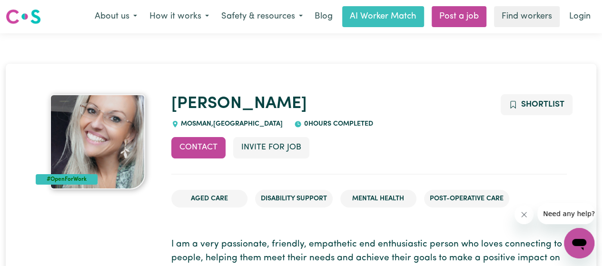
click at [517, 15] on link "Find workers" at bounding box center [527, 16] width 66 height 21
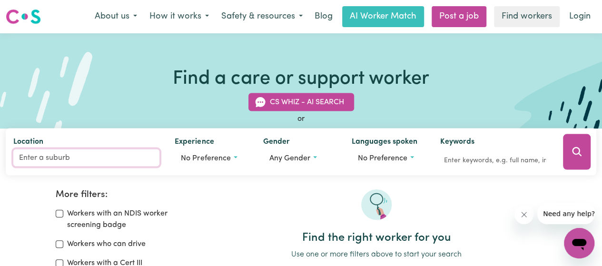
click at [75, 160] on input "Location" at bounding box center [86, 158] width 146 height 17
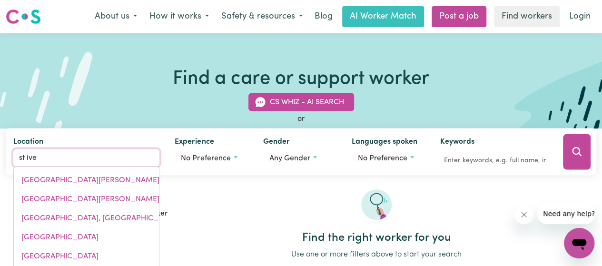
type input "st ives"
type input "[GEOGRAPHIC_DATA], [GEOGRAPHIC_DATA], 2075"
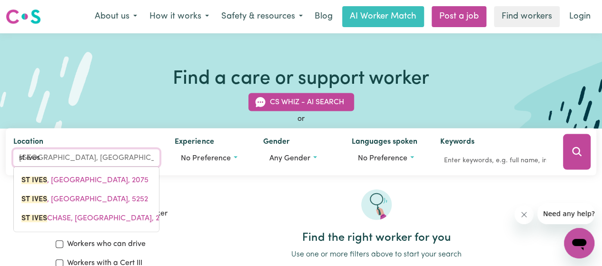
click at [73, 177] on span "[GEOGRAPHIC_DATA] , [GEOGRAPHIC_DATA], 2075" at bounding box center [84, 181] width 127 height 8
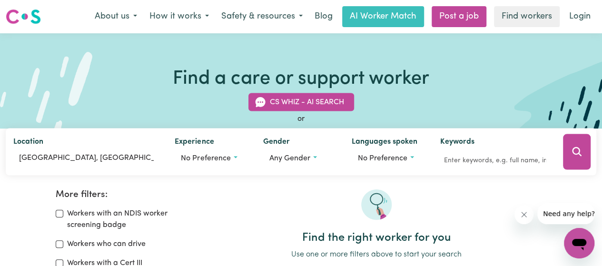
click at [296, 155] on span "Any gender" at bounding box center [290, 159] width 41 height 8
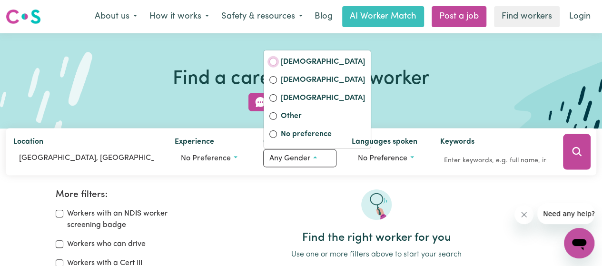
click at [274, 61] on input "[DEMOGRAPHIC_DATA]" at bounding box center [274, 62] width 8 height 8
radio input "true"
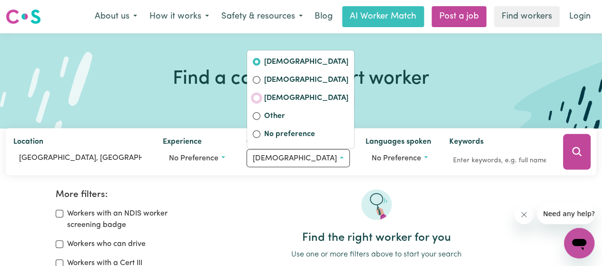
click at [261, 99] on input "[DEMOGRAPHIC_DATA]" at bounding box center [257, 98] width 8 height 8
radio input "true"
click at [261, 58] on input "[DEMOGRAPHIC_DATA]" at bounding box center [257, 62] width 8 height 8
radio input "true"
click at [302, 191] on div at bounding box center [377, 211] width 340 height 42
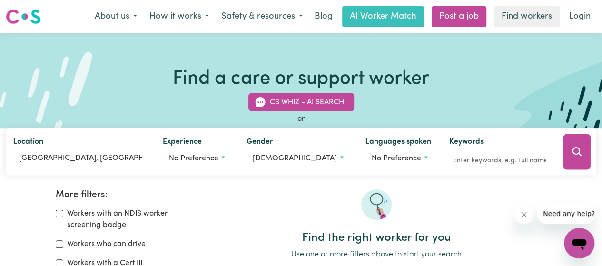
click at [571, 149] on icon "Search" at bounding box center [576, 151] width 11 height 11
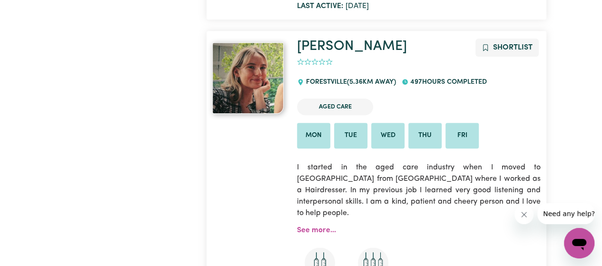
scroll to position [4112, 0]
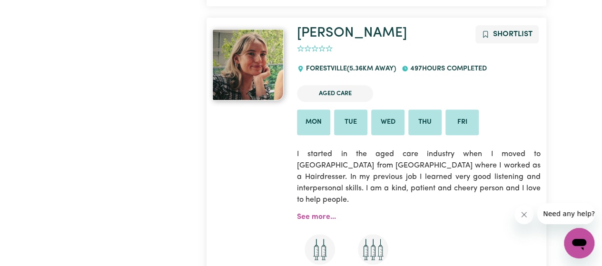
click at [311, 213] on link "See more..." at bounding box center [316, 217] width 39 height 8
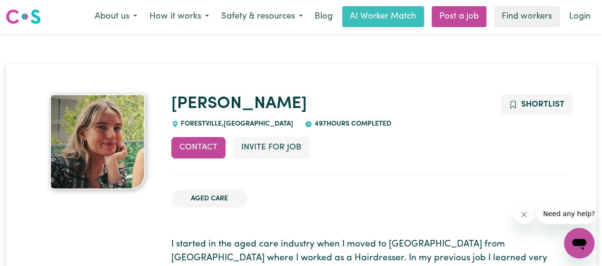
click at [580, 14] on link "Login" at bounding box center [580, 16] width 33 height 21
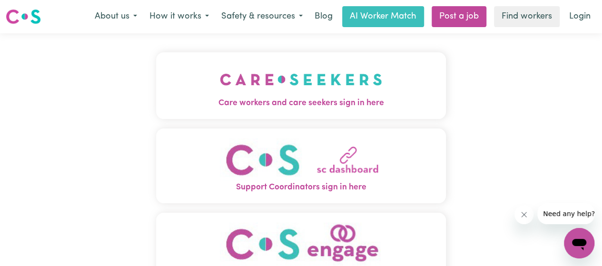
click at [322, 93] on img "Care workers and care seekers sign in here" at bounding box center [301, 79] width 162 height 35
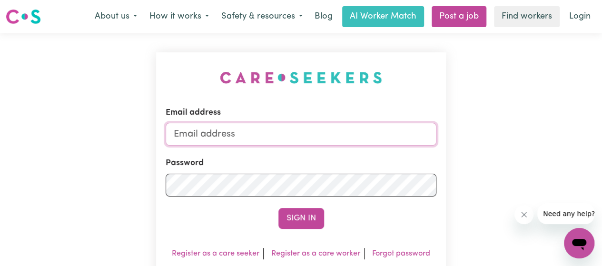
click at [236, 132] on input "Email address" at bounding box center [301, 134] width 271 height 23
type input "[EMAIL_ADDRESS][DOMAIN_NAME]"
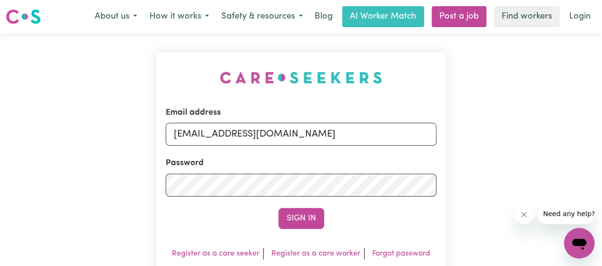
click at [308, 217] on button "Sign In" at bounding box center [302, 218] width 46 height 21
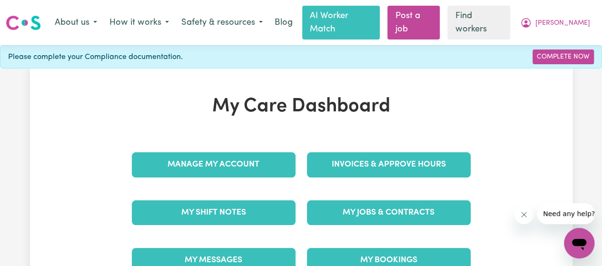
click at [213, 152] on link "Manage My Account" at bounding box center [214, 164] width 164 height 25
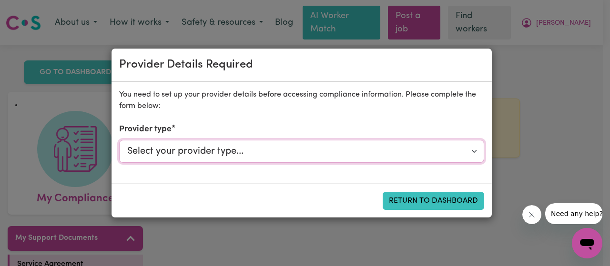
click at [165, 150] on select "Select your provider type... Privately Aged Care / Home Care Package NDIS Fundi…" at bounding box center [301, 151] width 365 height 23
select select "NDIS_FUNDING_SELF_MANAGED"
click at [119, 140] on select "Select your provider type... Privately Aged Care / Home Care Package NDIS Fundi…" at bounding box center [301, 151] width 365 height 23
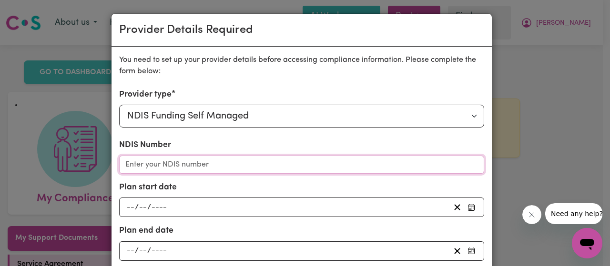
click at [211, 161] on input "NDIS Number" at bounding box center [301, 165] width 365 height 18
click at [167, 163] on input "NDIS Number" at bounding box center [301, 165] width 365 height 18
paste input "431838954"
type input "431838954"
click at [135, 206] on span "/" at bounding box center [137, 207] width 4 height 9
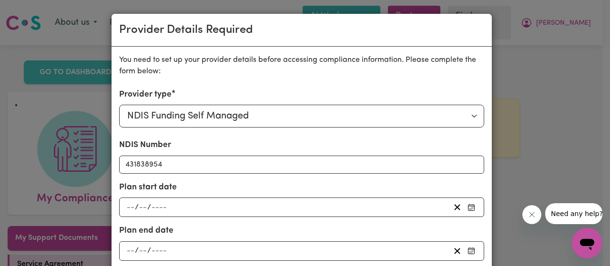
click at [128, 205] on input "number" at bounding box center [130, 207] width 9 height 13
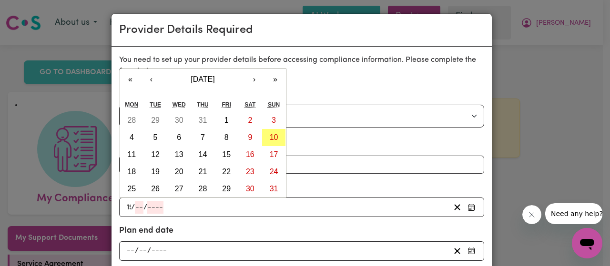
type input "19"
type input "12"
type input "0002-12-19"
type input "2"
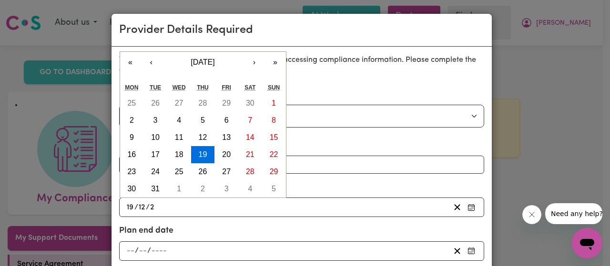
type input "0020-12-19"
type input "20"
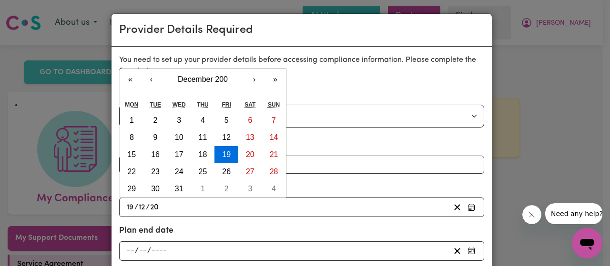
type input "0200-12-19"
type input "200"
type input "[DATE]"
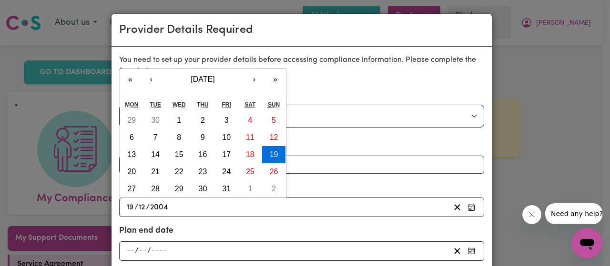
type input "2004"
click at [129, 249] on input "number" at bounding box center [130, 251] width 9 height 13
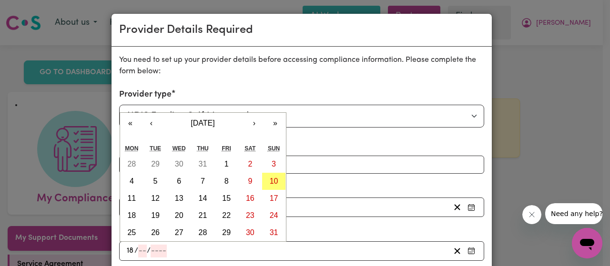
type input "18"
type input "12"
type input "0002-12-18"
type input "2"
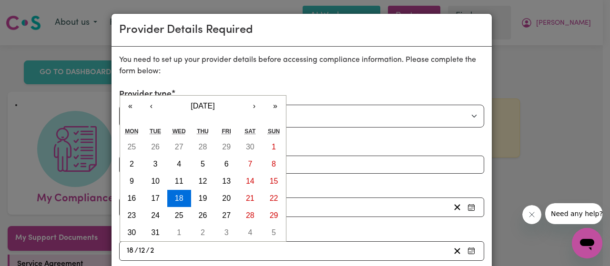
type input "0020-12-18"
type input "20"
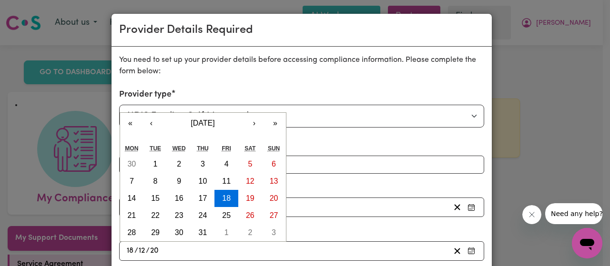
type input "0202-12-18"
type input "202"
type input "[DATE]"
type input "2025"
click at [474, 183] on div "Plan start date [DATE] [DATE] « ‹ [DATE] › » Mon Tue Wed Thu Fri Sat Sun 29 30 …" at bounding box center [301, 199] width 365 height 36
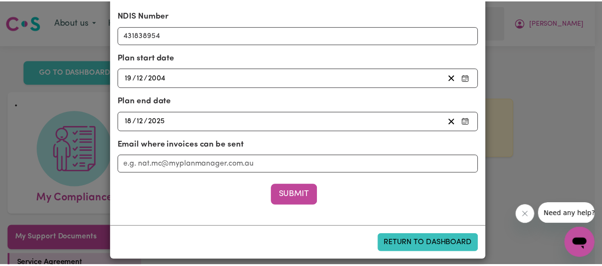
scroll to position [135, 0]
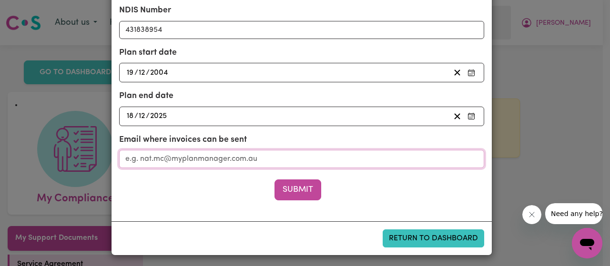
click at [173, 159] on input "Email where invoices can be sent" at bounding box center [301, 159] width 365 height 18
type input "[EMAIL_ADDRESS][DOMAIN_NAME]"
click at [299, 189] on button "Submit" at bounding box center [297, 190] width 47 height 21
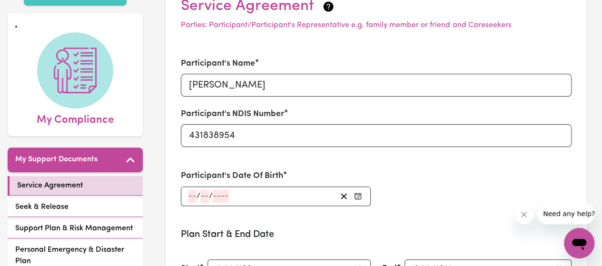
scroll to position [95, 0]
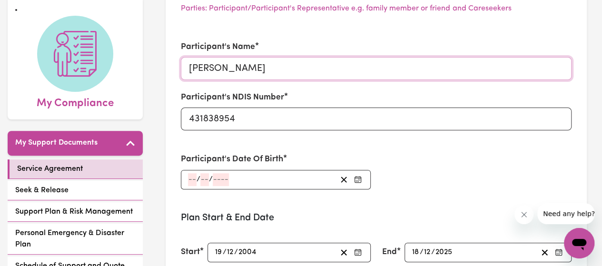
click at [214, 57] on input "[PERSON_NAME]" at bounding box center [376, 68] width 391 height 23
type input "[PERSON_NAME]"
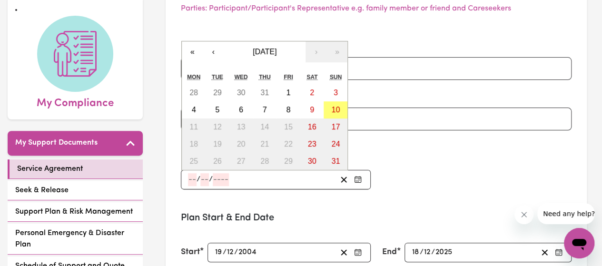
click at [194, 173] on input "number" at bounding box center [192, 179] width 9 height 13
type input "17"
type input "10"
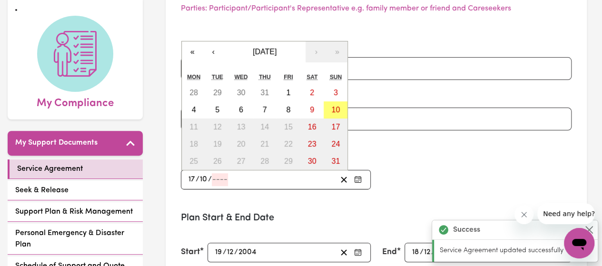
type input "0001-10-17"
type input "1"
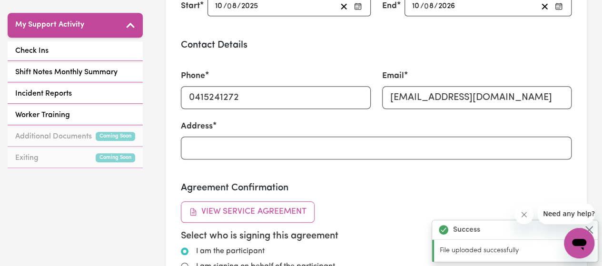
scroll to position [429, 0]
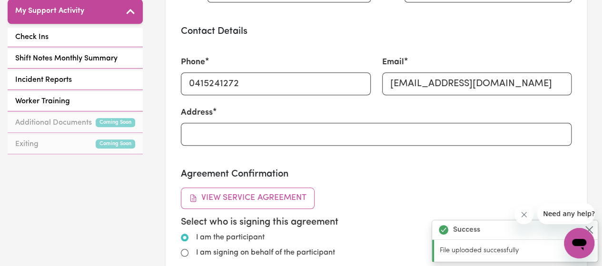
type input "2005"
click at [196, 123] on input "Address" at bounding box center [376, 134] width 391 height 23
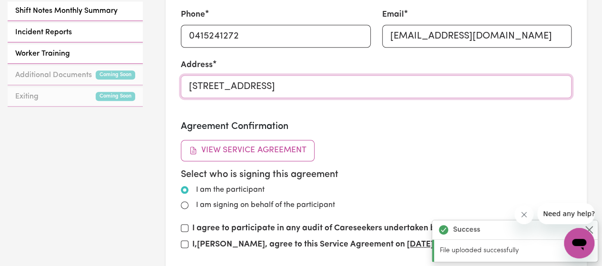
scroll to position [524, 0]
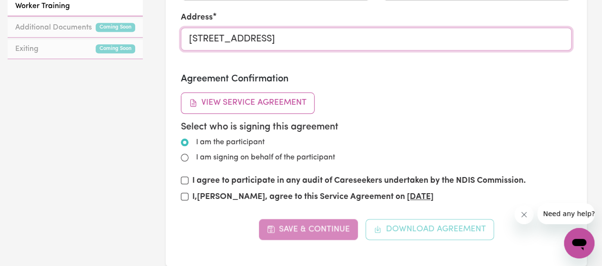
type input "[STREET_ADDRESS]"
click at [185, 139] on input "I am the participant" at bounding box center [185, 143] width 8 height 8
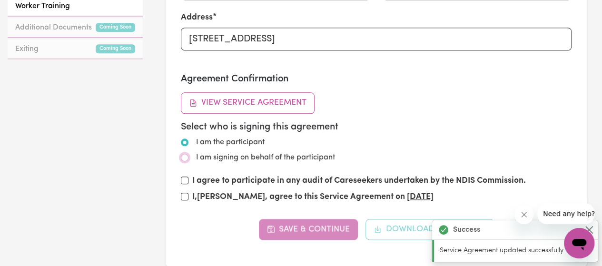
click at [183, 154] on input "I am signing on behalf of the participant" at bounding box center [185, 158] width 8 height 8
radio input "true"
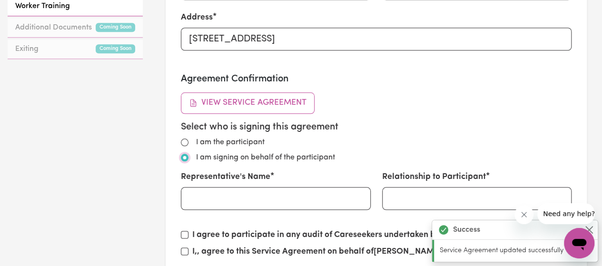
radio input "true"
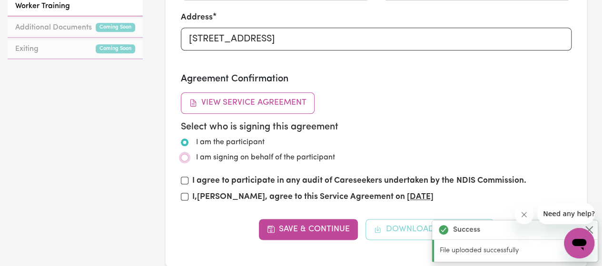
click at [184, 154] on input "I am signing on behalf of the participant" at bounding box center [185, 158] width 8 height 8
radio input "true"
radio input "false"
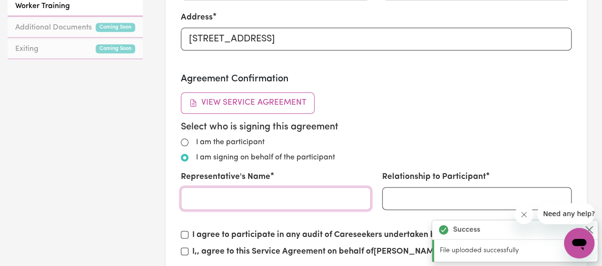
click at [199, 187] on input "Representative's Name" at bounding box center [276, 198] width 190 height 23
type input "[PERSON_NAME]"
click at [405, 187] on input "Relationship to Participant" at bounding box center [477, 198] width 190 height 23
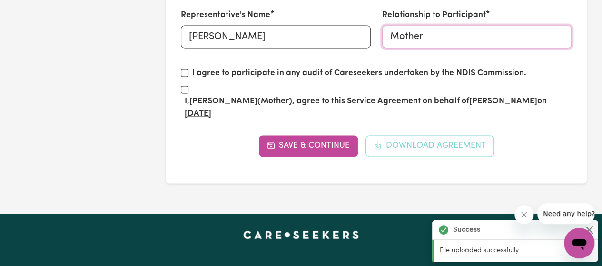
scroll to position [714, 0]
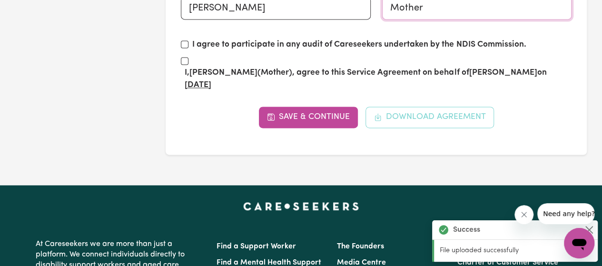
type input "Mother"
click at [185, 40] on input "I agree to participate in any audit of Careseekers undertaken by the NDIS Commi…" at bounding box center [185, 44] width 8 height 8
checkbox input "true"
click at [187, 57] on input "I, [PERSON_NAME] (Mother) , agree to this Service Agreement on behalf of [PERSO…" at bounding box center [185, 61] width 8 height 8
checkbox input "true"
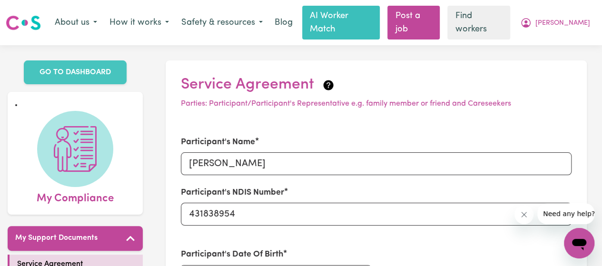
scroll to position [667, 0]
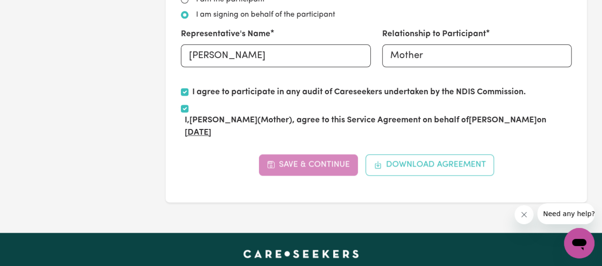
click at [330, 158] on div "Save & Continue Download Agreement" at bounding box center [376, 164] width 391 height 21
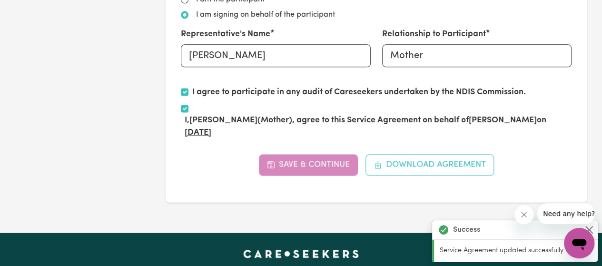
click at [331, 154] on div "Save & Continue Download Agreement" at bounding box center [376, 164] width 391 height 21
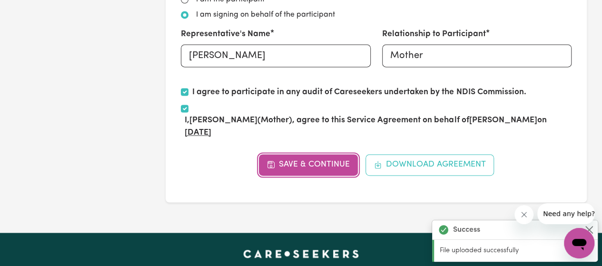
click at [330, 154] on button "Save & Continue" at bounding box center [309, 164] width 100 height 21
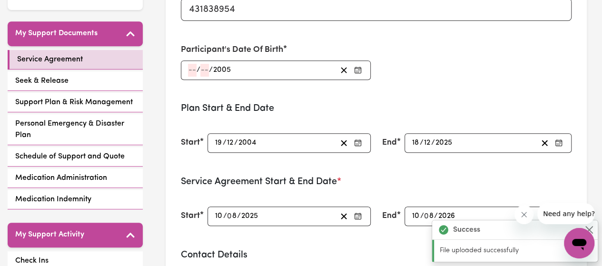
scroll to position [190, 0]
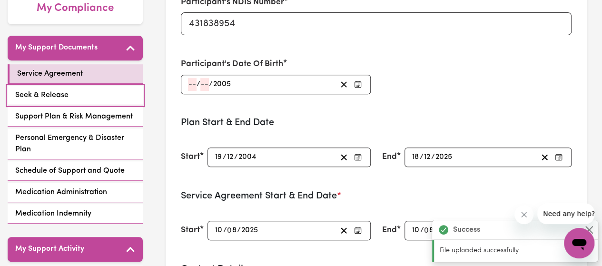
click at [71, 86] on link "Seek & Release" at bounding box center [75, 96] width 135 height 20
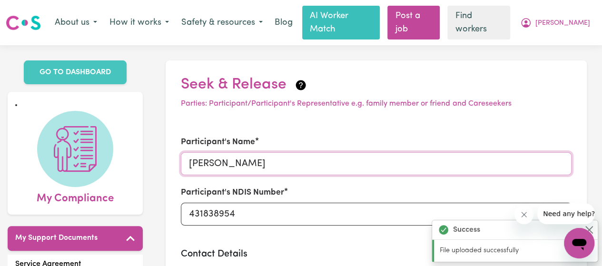
click at [215, 152] on input "[PERSON_NAME]" at bounding box center [376, 163] width 391 height 23
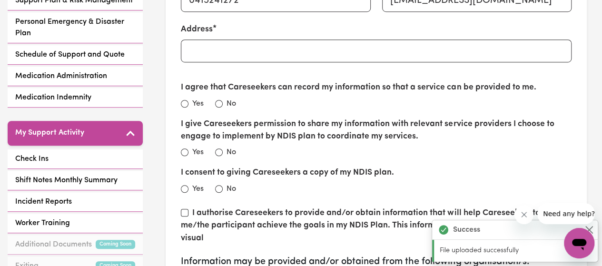
scroll to position [333, 0]
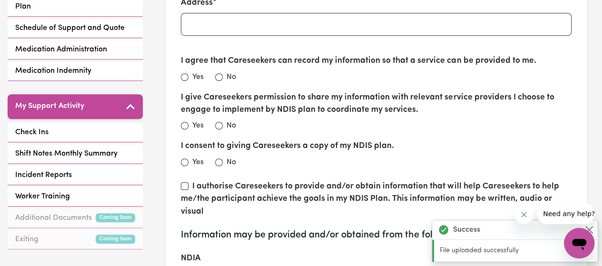
type input "[PERSON_NAME]"
click at [219, 159] on input "No" at bounding box center [219, 163] width 8 height 8
radio input "true"
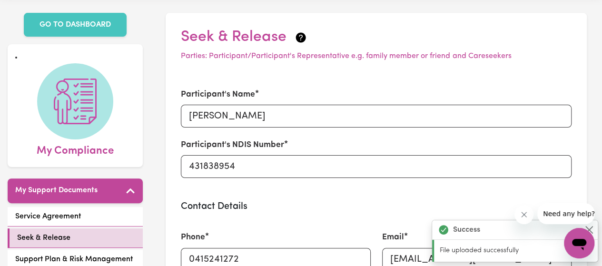
scroll to position [0, 0]
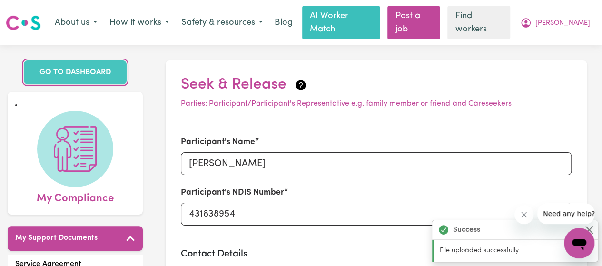
click at [78, 61] on link "GO TO DASHBOARD" at bounding box center [75, 72] width 103 height 24
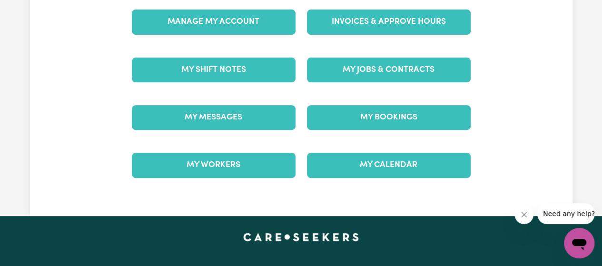
scroll to position [95, 0]
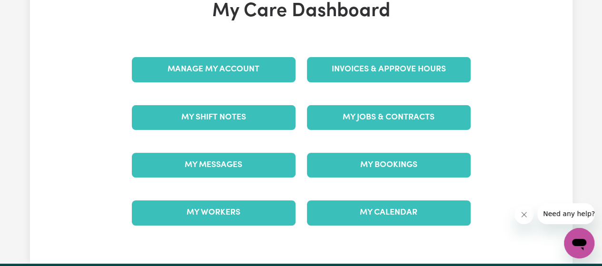
click at [217, 57] on link "Manage My Account" at bounding box center [214, 69] width 164 height 25
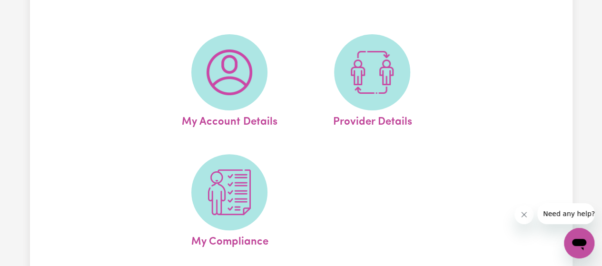
click at [239, 177] on img at bounding box center [230, 193] width 46 height 46
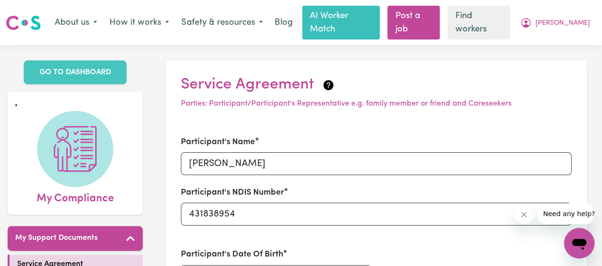
click at [91, 156] on img at bounding box center [75, 149] width 46 height 46
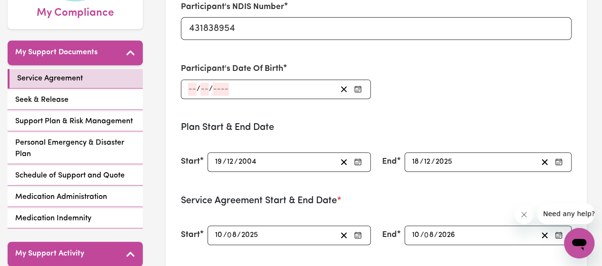
scroll to position [190, 0]
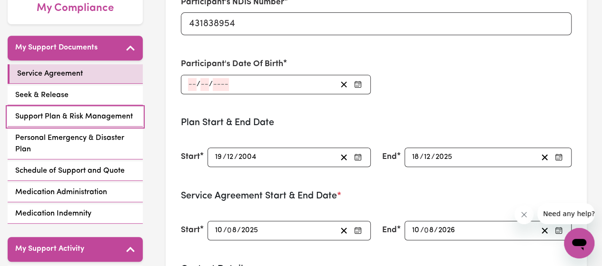
click at [89, 111] on span "Support Plan & Risk Management" at bounding box center [74, 116] width 118 height 11
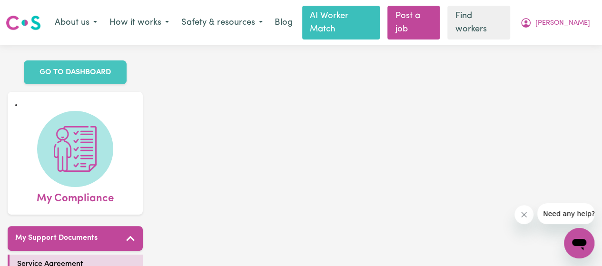
scroll to position [16, 0]
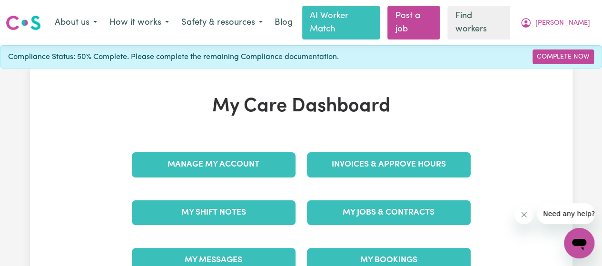
click at [511, 20] on link "Find workers" at bounding box center [479, 23] width 63 height 34
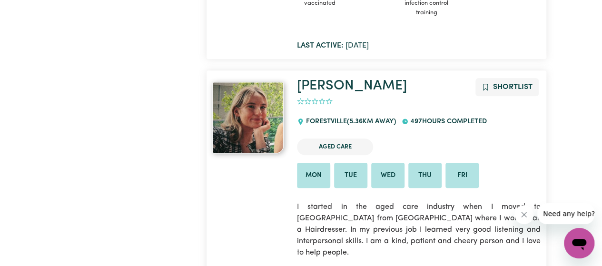
scroll to position [4096, 0]
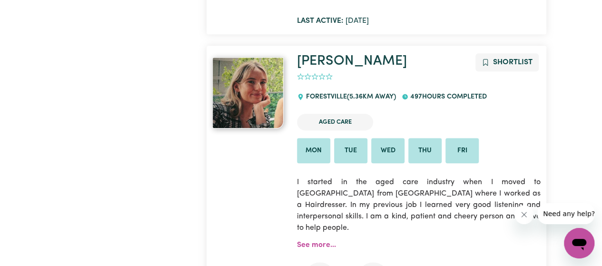
click at [485, 59] on icon "Add to shortlist" at bounding box center [486, 63] width 8 height 8
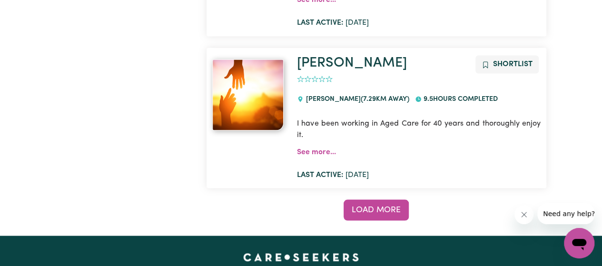
scroll to position [8048, 0]
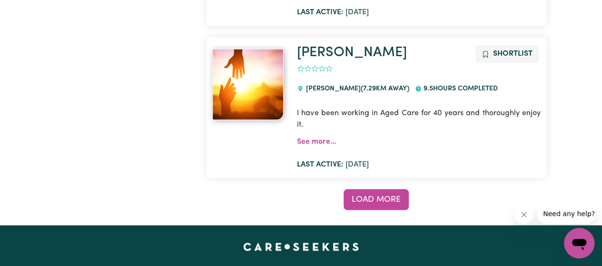
click at [391, 195] on span "Load more" at bounding box center [376, 199] width 49 height 8
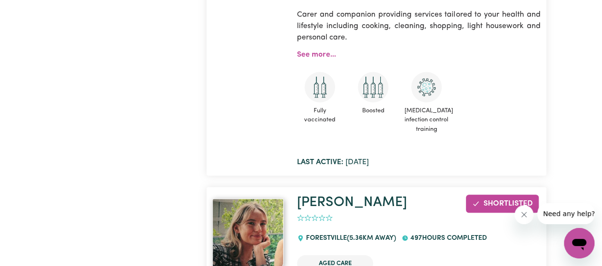
scroll to position [3953, 0]
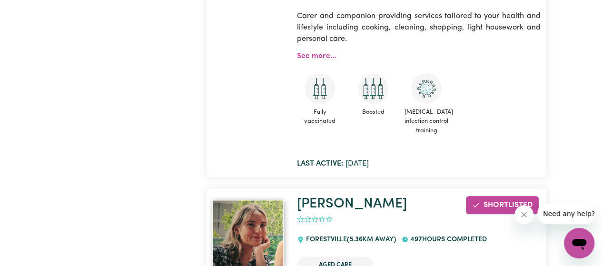
click at [323, 197] on link "[PERSON_NAME]" at bounding box center [352, 204] width 110 height 14
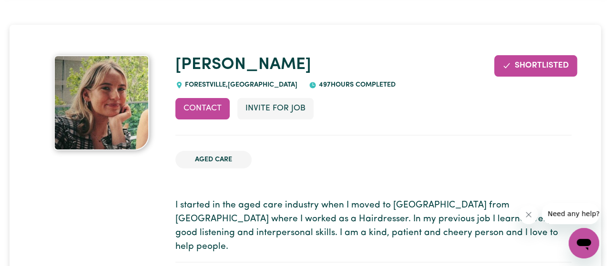
scroll to position [48, 0]
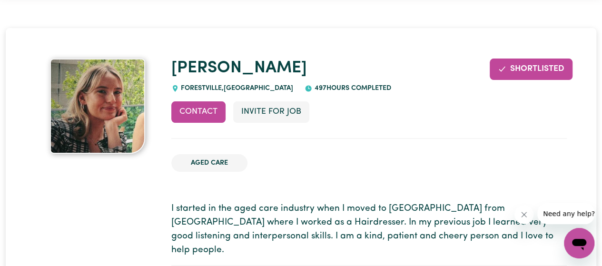
click at [203, 101] on button "Contact" at bounding box center [198, 111] width 54 height 21
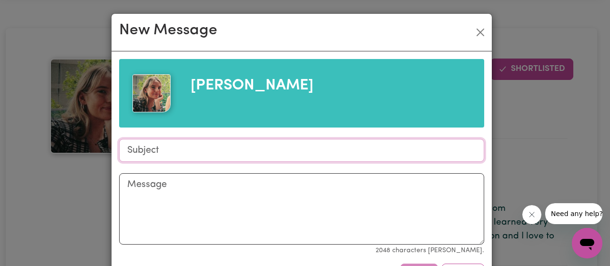
click at [177, 146] on input "Subject" at bounding box center [301, 150] width 365 height 23
type input "Support needed [DATE]"
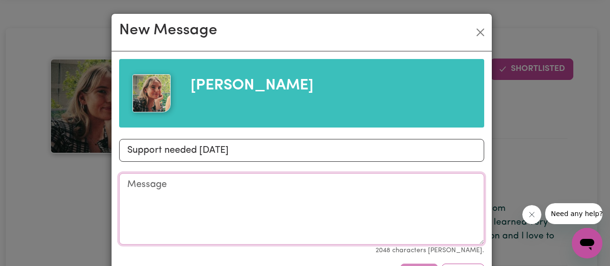
click at [140, 182] on textarea "Message" at bounding box center [301, 208] width 365 height 71
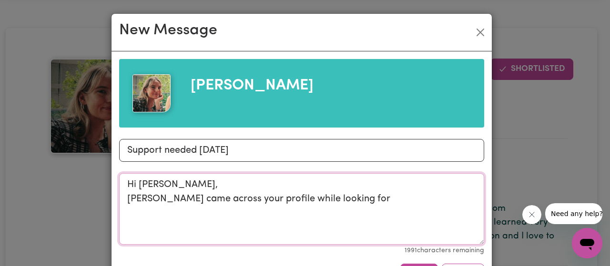
click at [134, 196] on textarea "Hi [PERSON_NAME], [PERSON_NAME] came across your profile while looking for" at bounding box center [301, 208] width 365 height 71
click at [318, 196] on textarea "Hi [PERSON_NAME], I came across your profile while looking for" at bounding box center [301, 208] width 365 height 71
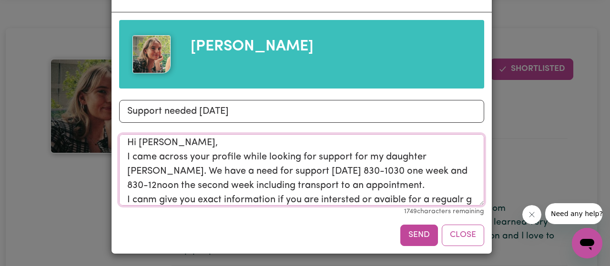
scroll to position [17, 0]
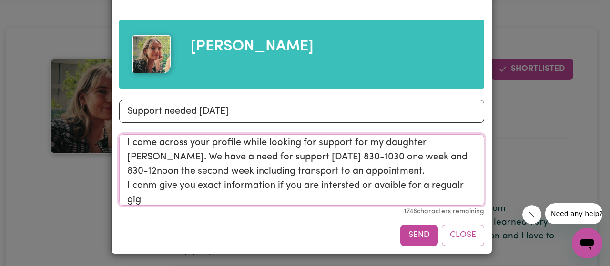
click at [150, 187] on textarea "Hi [PERSON_NAME], I came across your profile while looking for support for my d…" at bounding box center [301, 169] width 365 height 71
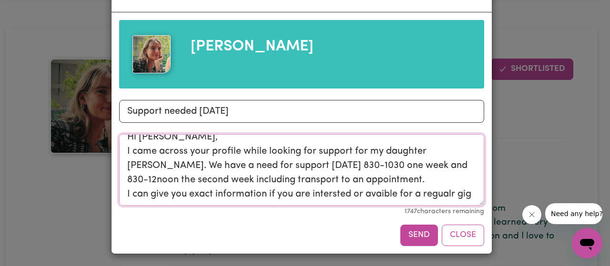
click at [317, 185] on textarea "Hi [PERSON_NAME], I came across your profile while looking for support for my d…" at bounding box center [301, 169] width 365 height 71
click at [327, 185] on textarea "Hi [PERSON_NAME], I came across your profile while looking for support for my d…" at bounding box center [301, 169] width 365 height 71
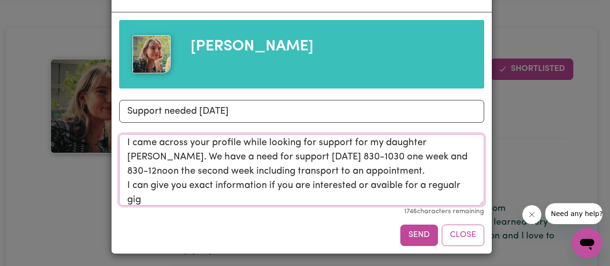
click at [385, 185] on textarea "Hi [PERSON_NAME], I came across your profile while looking for support for my d…" at bounding box center [301, 169] width 365 height 71
click at [460, 184] on textarea "Hi [PERSON_NAME], I came across your profile while looking for support for my d…" at bounding box center [301, 169] width 365 height 71
click at [153, 198] on textarea "Hi [PERSON_NAME], I came across your profile while looking for support for my d…" at bounding box center [301, 169] width 365 height 71
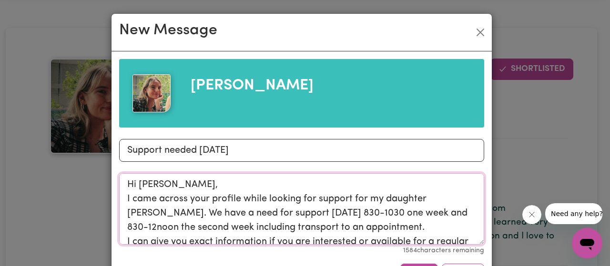
scroll to position [48, 0]
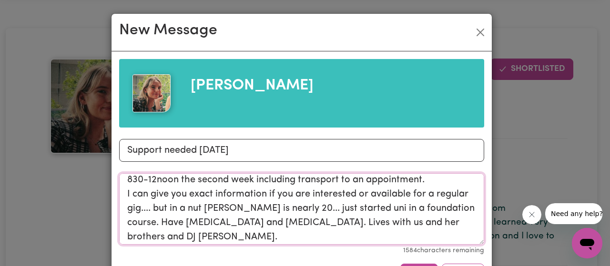
click at [397, 178] on textarea "Hi [PERSON_NAME], I came across your profile while looking for support for my d…" at bounding box center [301, 208] width 365 height 71
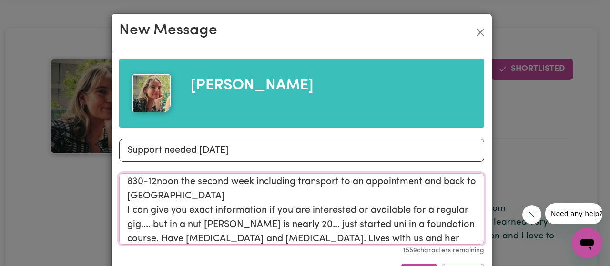
scroll to position [65, 0]
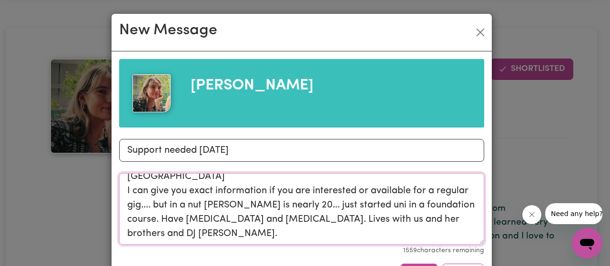
click at [170, 235] on textarea "Hi [PERSON_NAME], I came across your profile while looking for support for my d…" at bounding box center [301, 208] width 365 height 71
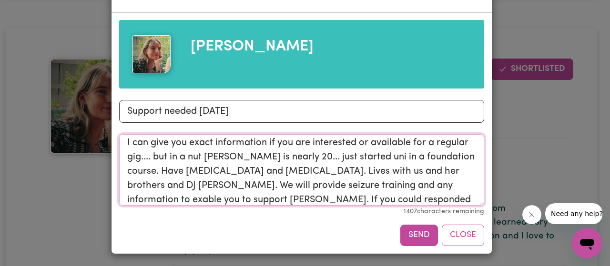
scroll to position [89, 0]
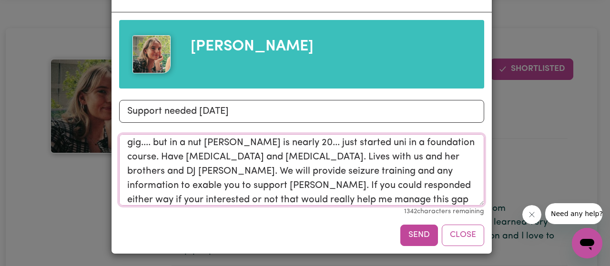
click at [417, 173] on textarea "Hi [PERSON_NAME], I came across your profile while looking for support for my d…" at bounding box center [301, 169] width 365 height 71
click at [408, 172] on textarea "Hi [PERSON_NAME], I came across your profile while looking for support for my d…" at bounding box center [301, 169] width 365 height 71
click at [343, 186] on textarea "Hi [PERSON_NAME], I came across your profile while looking for support for my d…" at bounding box center [301, 169] width 365 height 71
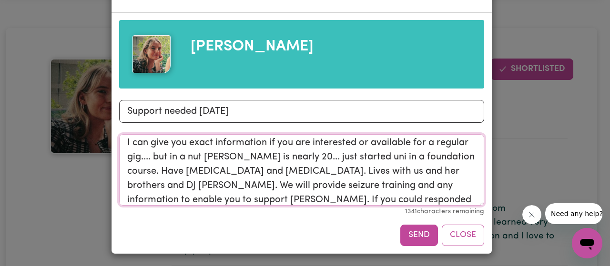
scroll to position [78, 0]
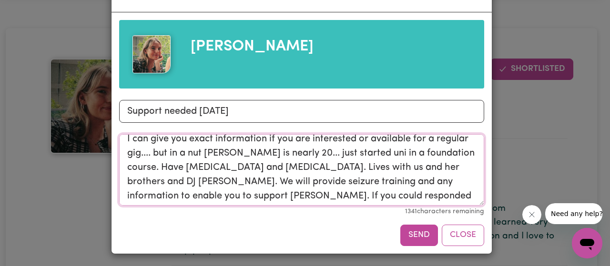
click at [159, 181] on textarea "Hi [PERSON_NAME], I came across your profile while looking for support for my d…" at bounding box center [301, 169] width 365 height 71
click at [387, 183] on textarea "Hi [PERSON_NAME], I came across your profile while looking for support for my d…" at bounding box center [301, 169] width 365 height 71
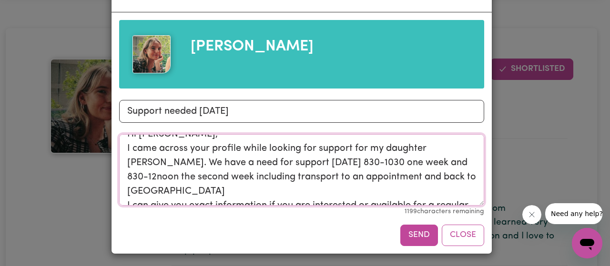
scroll to position [0, 0]
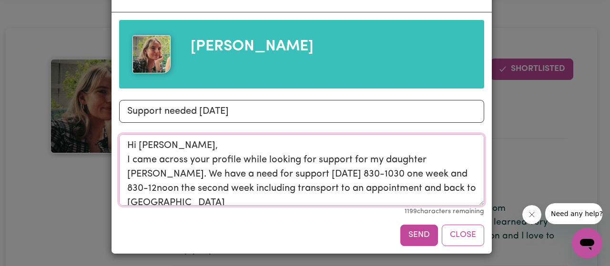
click at [248, 174] on textarea "Hi [PERSON_NAME], I came across your profile while looking for support for my d…" at bounding box center [301, 169] width 365 height 71
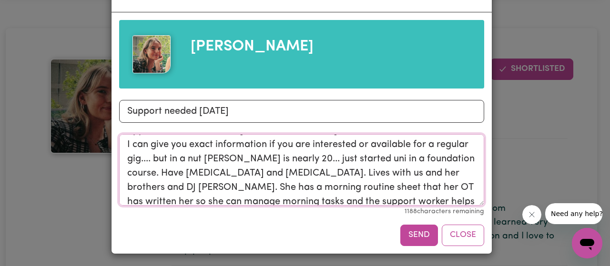
scroll to position [79, 0]
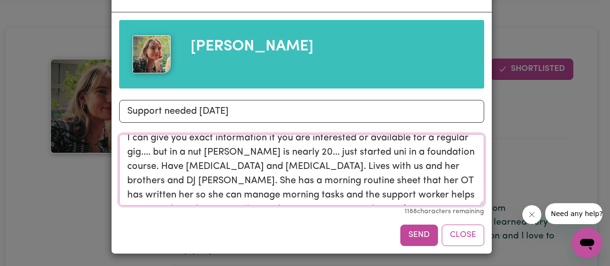
type textarea "Hi [PERSON_NAME], I came across your profile while looking for support for my d…"
click at [416, 235] on button "Send" at bounding box center [419, 235] width 38 height 21
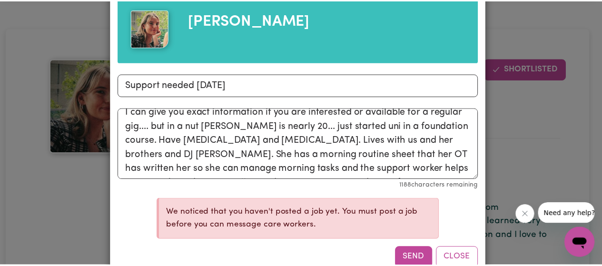
scroll to position [87, 0]
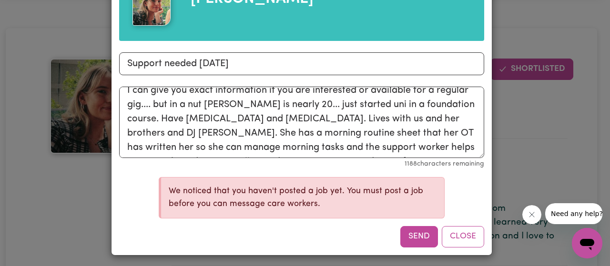
click at [455, 237] on button "Close" at bounding box center [462, 236] width 42 height 21
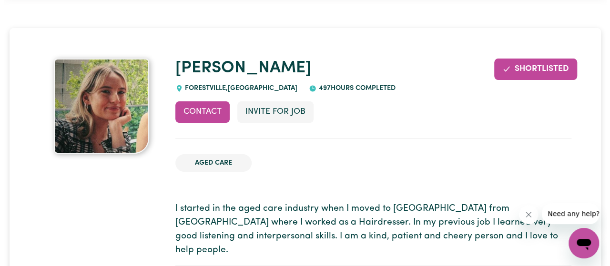
scroll to position [0, 0]
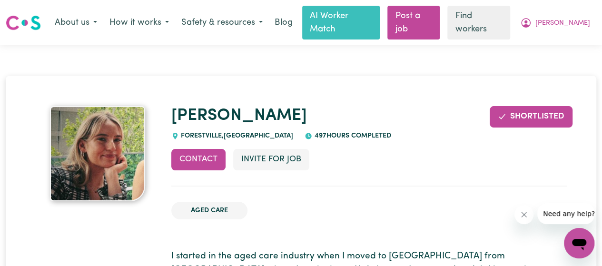
click at [435, 16] on link "Post a job" at bounding box center [414, 23] width 52 height 34
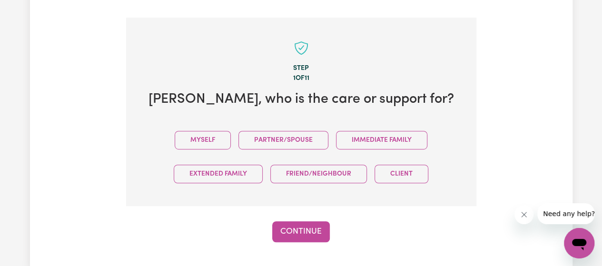
scroll to position [247, 0]
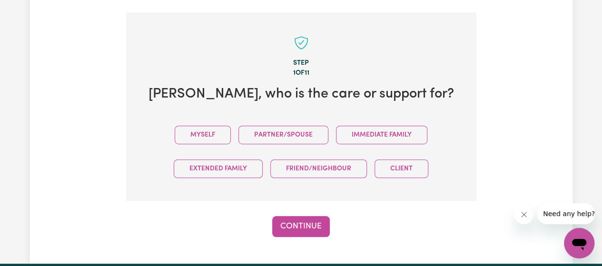
click at [391, 126] on button "Immediate Family" at bounding box center [381, 135] width 91 height 19
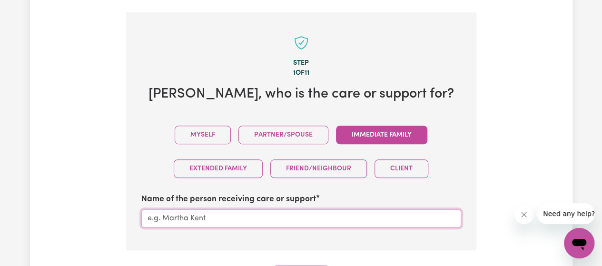
click at [220, 210] on input "Name of the person receiving care or support" at bounding box center [301, 219] width 320 height 18
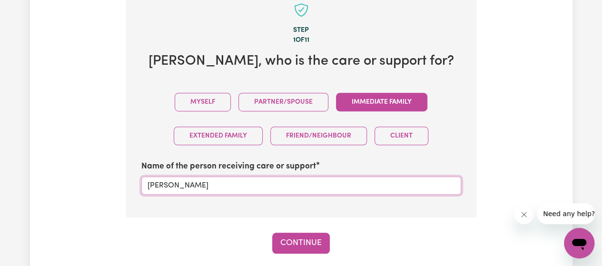
scroll to position [295, 0]
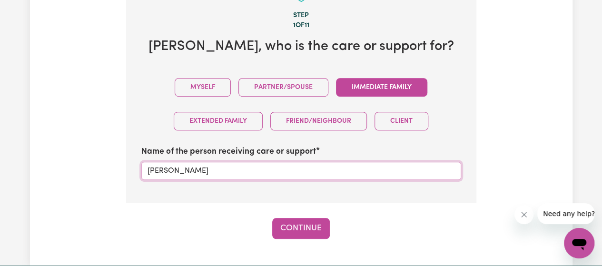
type input "[PERSON_NAME]"
click at [298, 218] on button "Continue" at bounding box center [301, 228] width 58 height 21
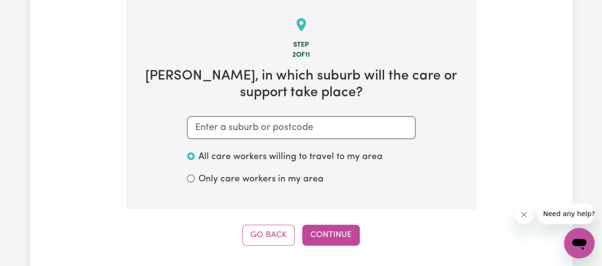
scroll to position [247, 0]
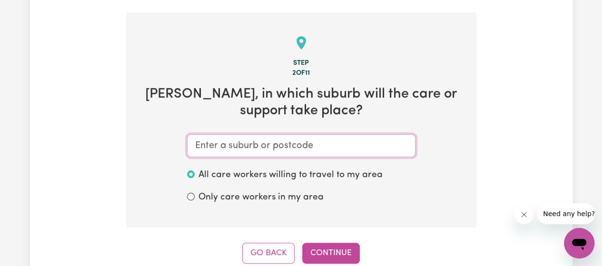
click at [249, 134] on input "text" at bounding box center [301, 145] width 229 height 23
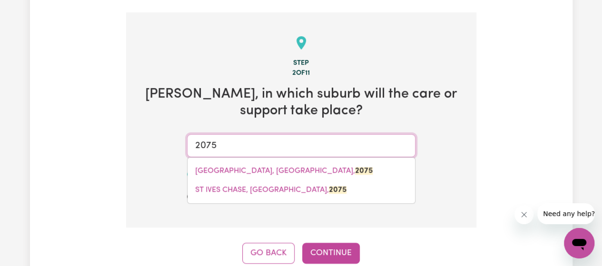
click at [250, 167] on span "[GEOGRAPHIC_DATA], [GEOGRAPHIC_DATA], 2075" at bounding box center [284, 171] width 178 height 8
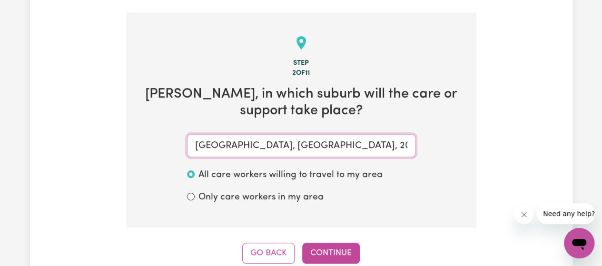
type input "[GEOGRAPHIC_DATA], [GEOGRAPHIC_DATA], 2075"
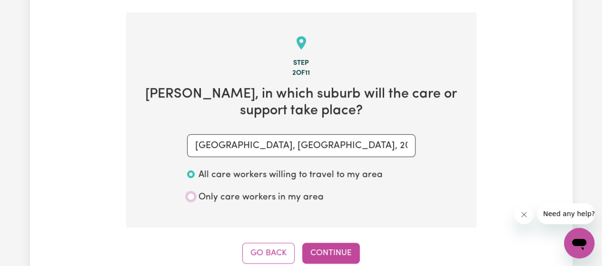
click at [189, 193] on input "Only care workers in my area" at bounding box center [191, 197] width 8 height 8
radio input "true"
click at [332, 243] on button "Continue" at bounding box center [331, 253] width 58 height 21
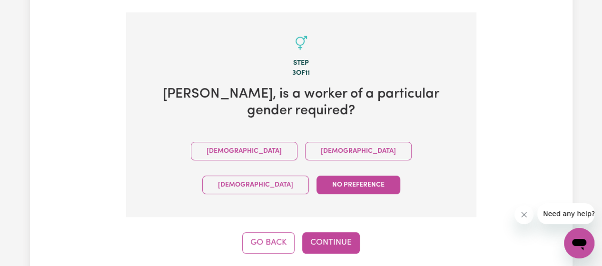
click at [305, 142] on button "[DEMOGRAPHIC_DATA]" at bounding box center [358, 151] width 107 height 19
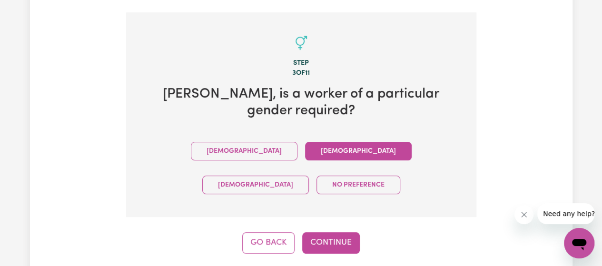
click at [306, 176] on button "[DEMOGRAPHIC_DATA]" at bounding box center [255, 185] width 107 height 19
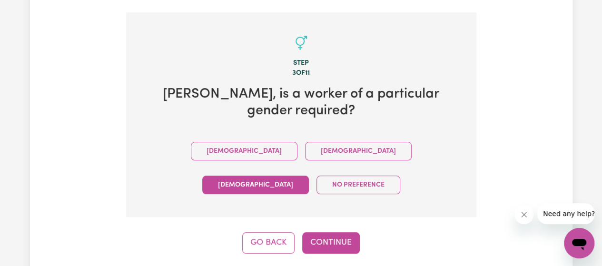
click at [305, 142] on button "[DEMOGRAPHIC_DATA]" at bounding box center [358, 151] width 107 height 19
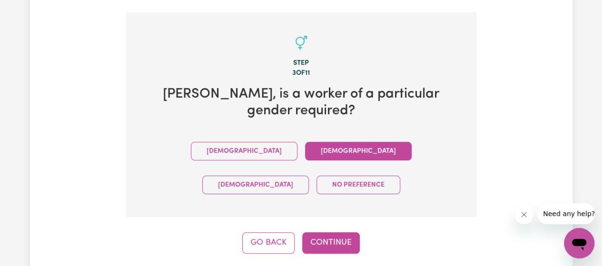
click at [333, 232] on button "Continue" at bounding box center [331, 242] width 58 height 21
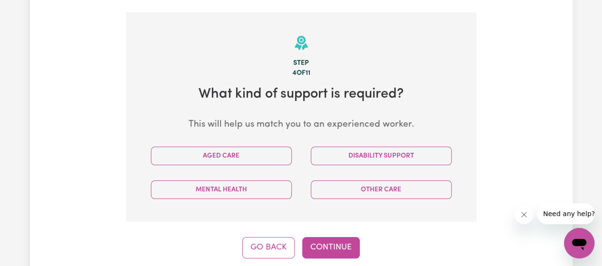
click at [389, 147] on button "Disability Support" at bounding box center [381, 156] width 141 height 19
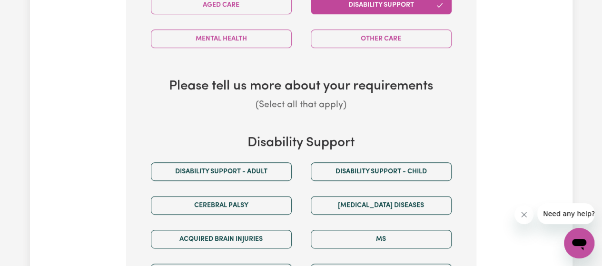
scroll to position [438, 0]
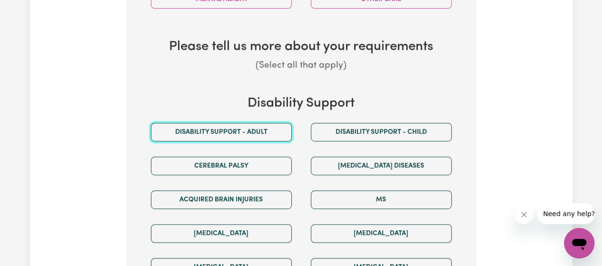
click at [270, 123] on button "Disability support - Adult" at bounding box center [221, 132] width 141 height 19
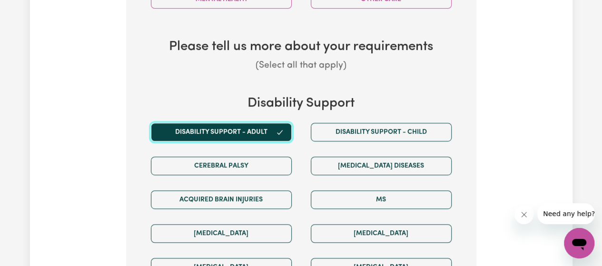
scroll to position [485, 0]
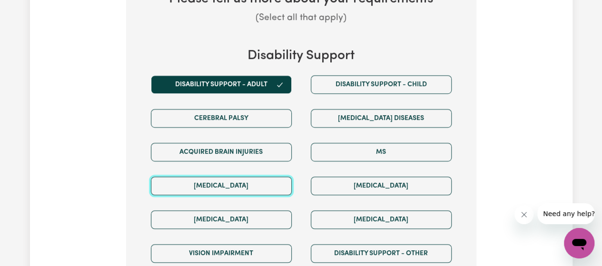
click at [282, 177] on button "[MEDICAL_DATA]" at bounding box center [221, 186] width 141 height 19
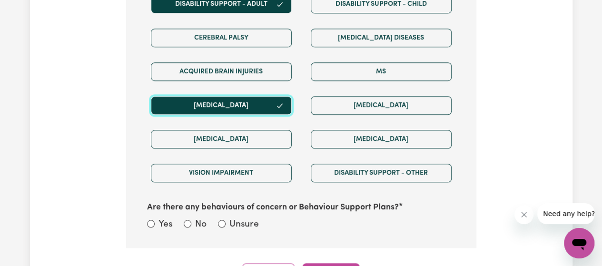
scroll to position [581, 0]
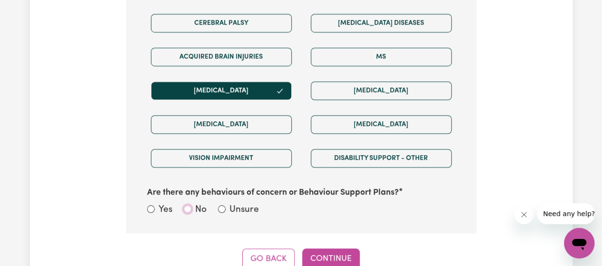
click at [187, 205] on input "No" at bounding box center [188, 209] width 8 height 8
radio input "true"
click at [337, 249] on button "Continue" at bounding box center [331, 259] width 58 height 21
select select "NDIS_FUNDING_SELF_MANAGED"
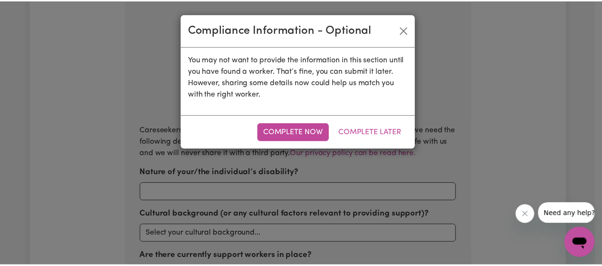
scroll to position [247, 0]
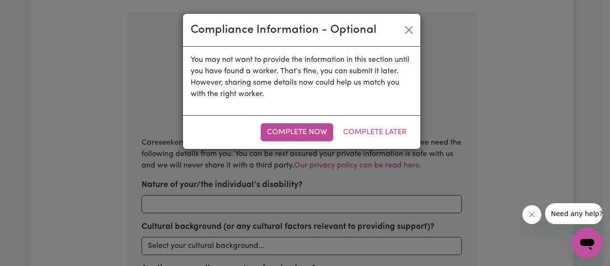
click at [379, 129] on button "Complete Later" at bounding box center [375, 132] width 76 height 18
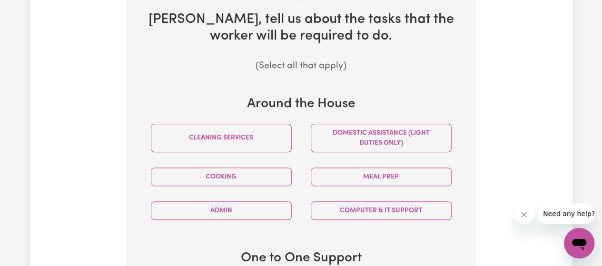
scroll to position [342, 0]
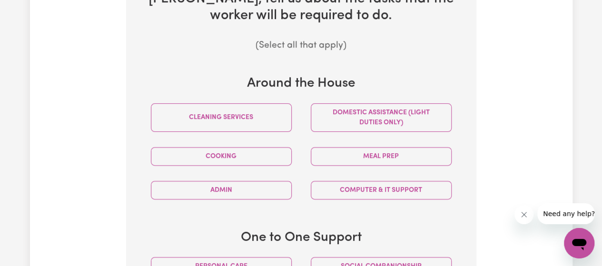
click at [348, 103] on button "Domestic assistance (light duties only)" at bounding box center [381, 117] width 141 height 29
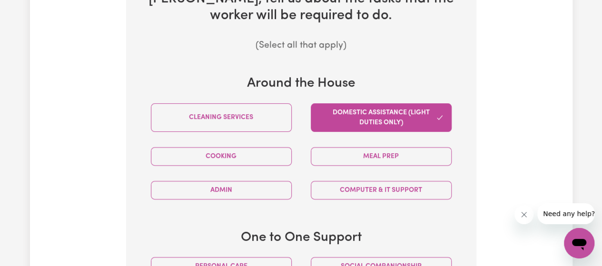
click at [256, 181] on button "Admin" at bounding box center [221, 190] width 141 height 19
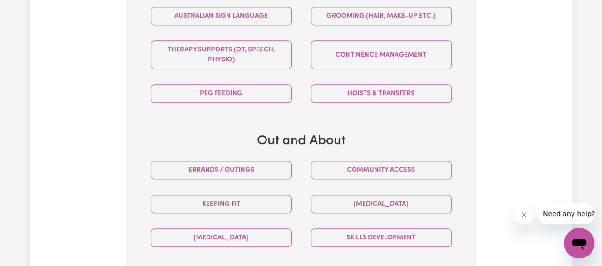
scroll to position [628, 0]
click at [331, 160] on button "Community access" at bounding box center [381, 169] width 141 height 19
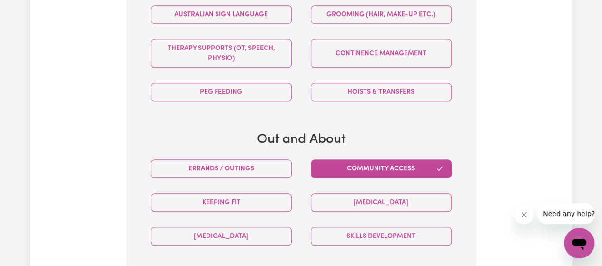
click at [276, 160] on button "Errands / Outings" at bounding box center [221, 169] width 141 height 19
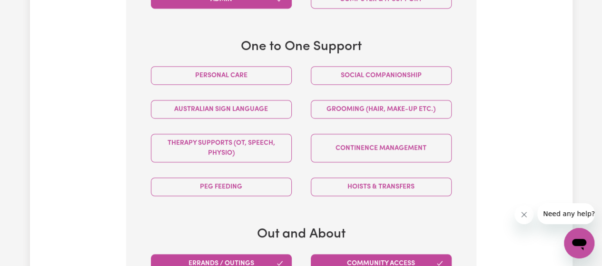
scroll to position [533, 0]
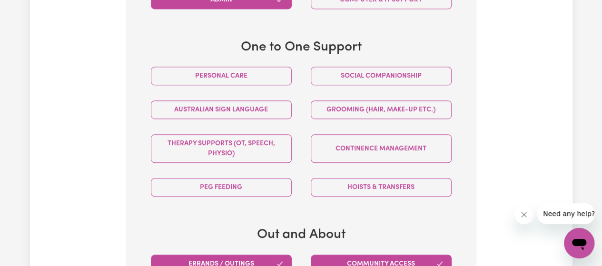
click at [368, 100] on button "Grooming (hair, make-up etc.)" at bounding box center [381, 109] width 141 height 19
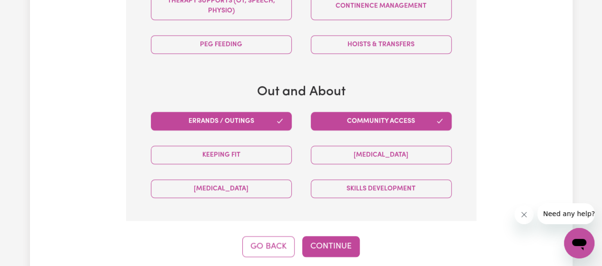
scroll to position [771, 0]
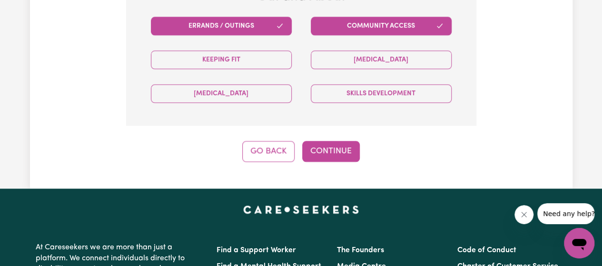
click at [331, 141] on button "Continue" at bounding box center [331, 151] width 58 height 21
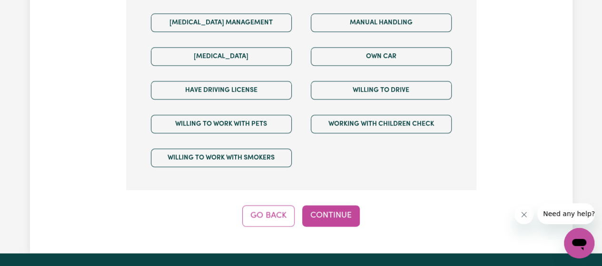
scroll to position [771, 0]
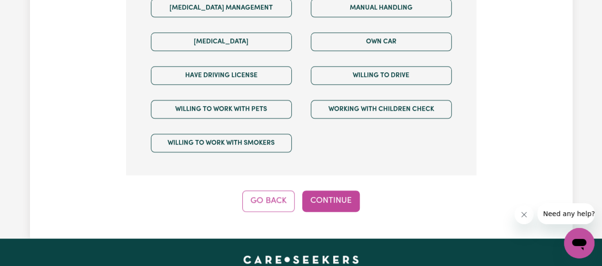
click at [337, 190] on button "Continue" at bounding box center [331, 200] width 58 height 21
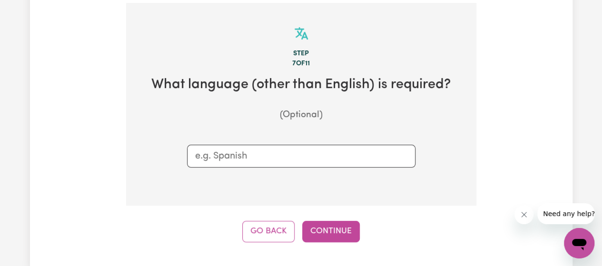
scroll to position [247, 0]
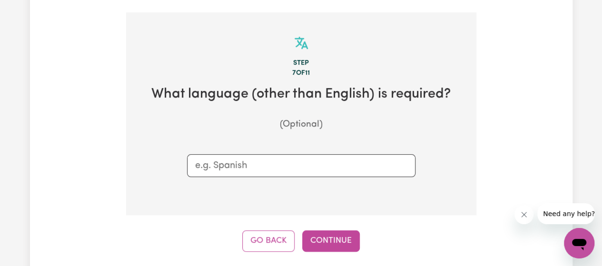
click at [344, 230] on button "Continue" at bounding box center [331, 240] width 58 height 21
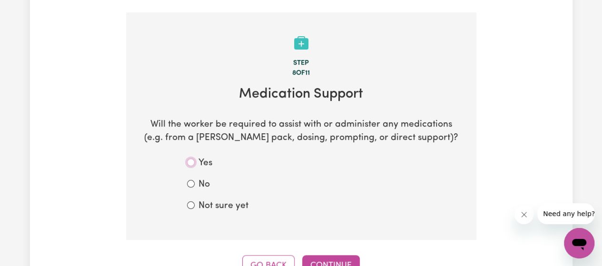
click at [190, 159] on input "Yes" at bounding box center [191, 163] width 8 height 8
radio input "true"
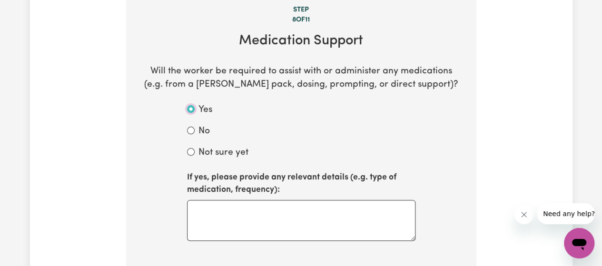
scroll to position [342, 0]
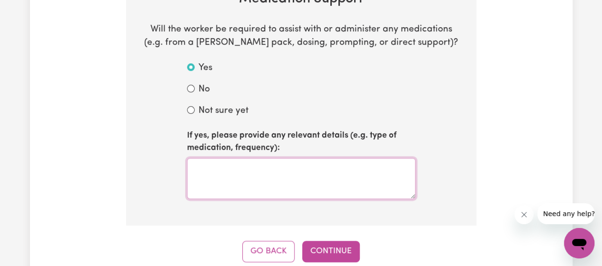
click at [229, 162] on textarea at bounding box center [301, 178] width 229 height 41
type textarea "[PERSON_NAME] pack prompting"
click at [330, 241] on button "Continue" at bounding box center [331, 251] width 58 height 21
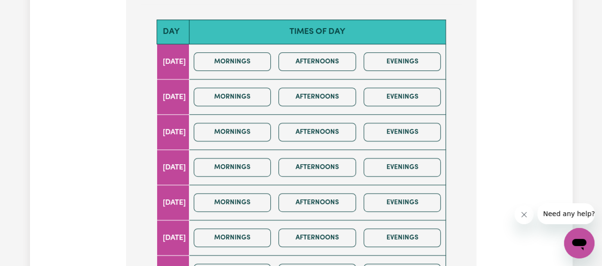
scroll to position [429, 0]
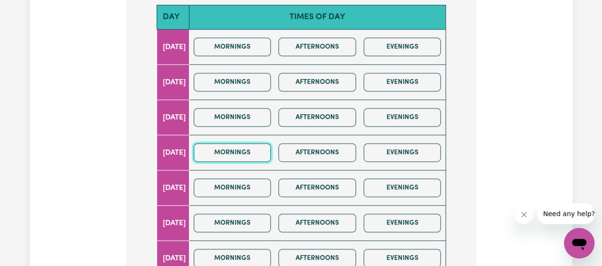
click at [262, 143] on button "Mornings" at bounding box center [233, 152] width 78 height 19
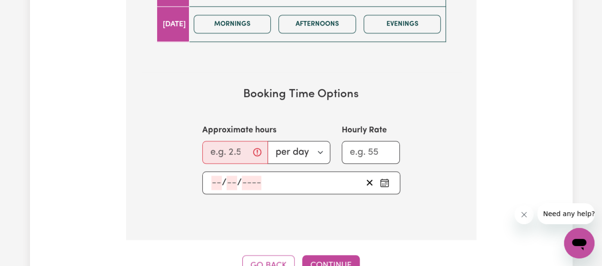
scroll to position [667, 0]
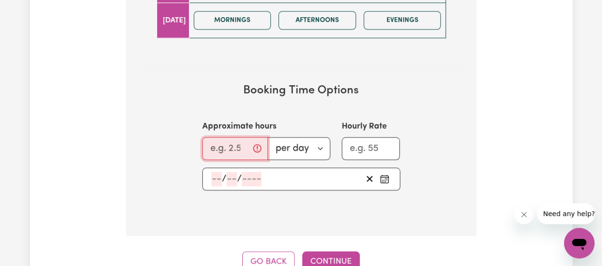
click at [232, 137] on input "Approximate hours" at bounding box center [235, 148] width 66 height 23
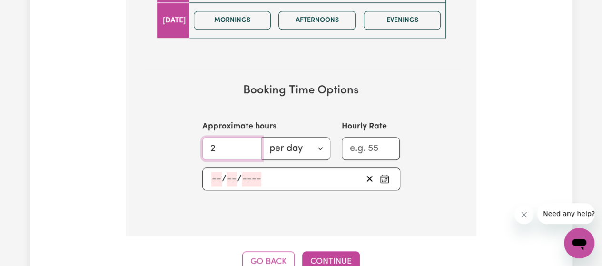
type input "2"
click at [377, 137] on input "Hourly Rate" at bounding box center [371, 148] width 59 height 23
type input "55"
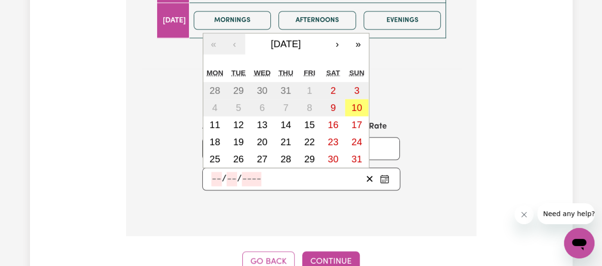
click at [219, 172] on input "number" at bounding box center [216, 179] width 10 height 14
click at [290, 120] on abbr "14" at bounding box center [286, 125] width 10 height 10
type input "[DATE]"
type input "14"
type input "8"
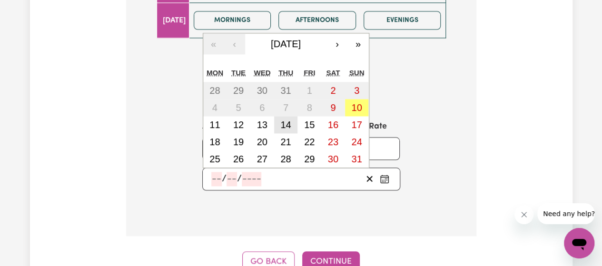
type input "2025"
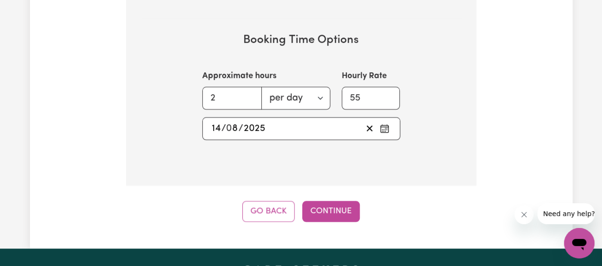
scroll to position [762, 0]
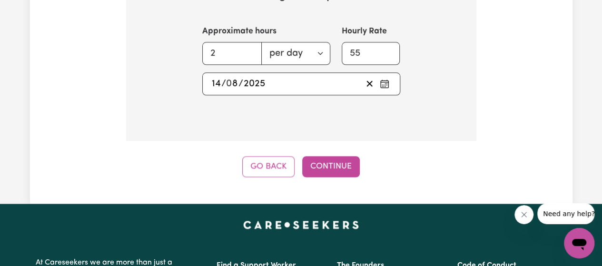
click at [343, 156] on button "Continue" at bounding box center [331, 166] width 58 height 21
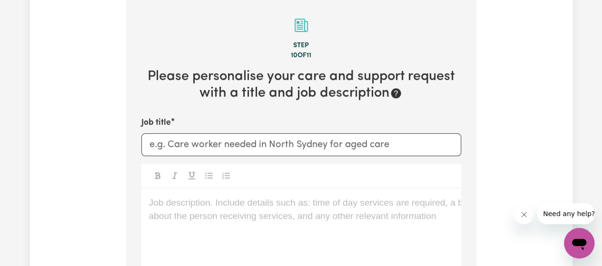
scroll to position [247, 0]
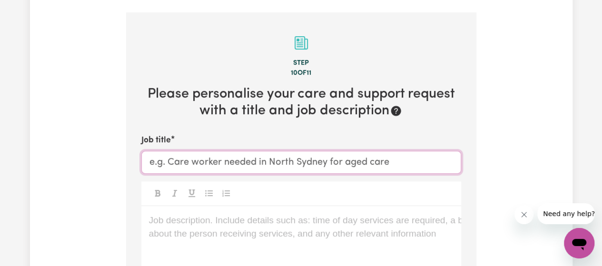
click at [212, 151] on input "Job title" at bounding box center [301, 162] width 320 height 23
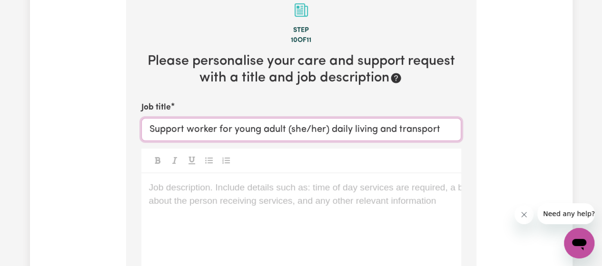
scroll to position [342, 0]
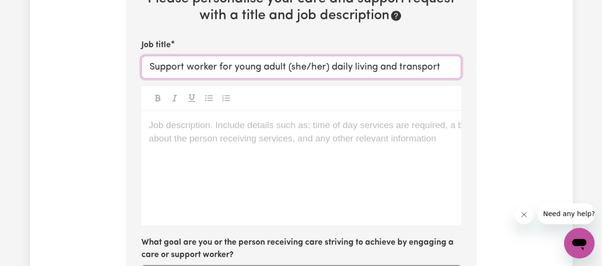
type input "Support worker for young adult (she/her) daily living and transport"
click at [218, 169] on div "Job description. Include details such as: time of day services are required, a …" at bounding box center [301, 168] width 320 height 114
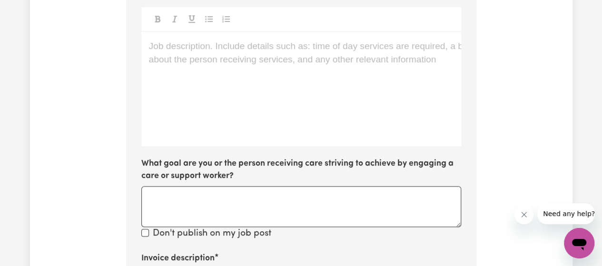
scroll to position [390, 0]
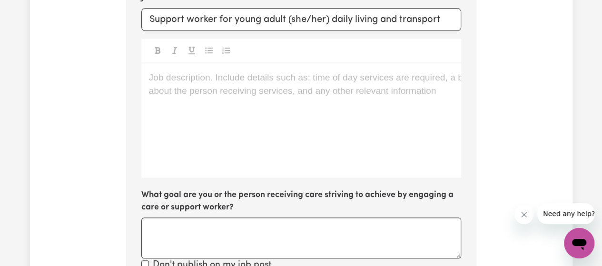
click at [152, 71] on p "Job description. Include details such as: time of day services are required, a …" at bounding box center [301, 78] width 305 height 14
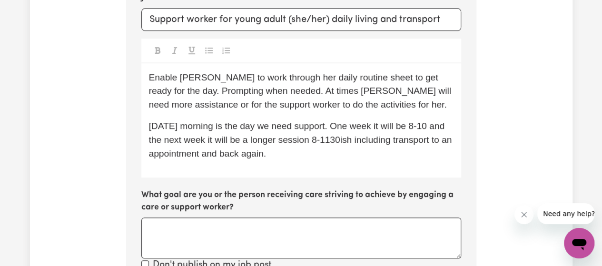
click at [428, 121] on span "[DATE] morning is the day we need support. One week it will be 8-10 and the nex…" at bounding box center [302, 140] width 306 height 38
click at [450, 121] on span "[DATE] morning is the day we need support. One week it will be 830-10 and the n…" at bounding box center [299, 140] width 301 height 38
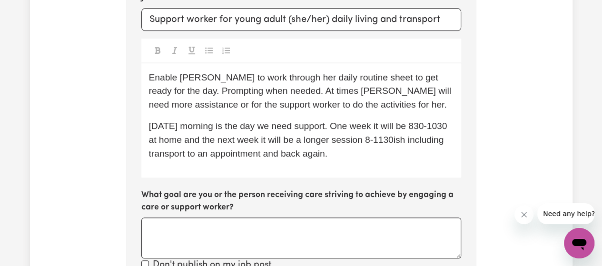
click at [419, 128] on span "[DATE] morning is the day we need support. One week it will be 830-1030 at home…" at bounding box center [299, 140] width 301 height 38
click at [307, 141] on span "[DATE] morning is the day we need support. One week it will be 830-1030 at home…" at bounding box center [299, 140] width 301 height 38
drag, startPoint x: 426, startPoint y: 141, endPoint x: 400, endPoint y: 142, distance: 26.2
click at [400, 144] on span "[DATE] morning is the day we need support. One week it will be 830-1030 at home…" at bounding box center [299, 140] width 301 height 38
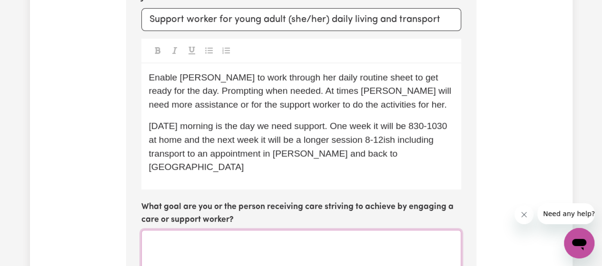
click at [257, 230] on textarea "What goal are you or the person receiving care striving to achieve by engaging …" at bounding box center [301, 250] width 320 height 41
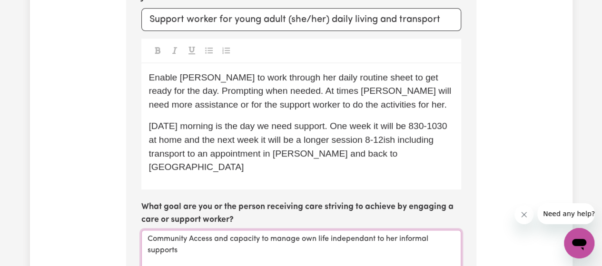
click at [359, 230] on textarea "Community Access and capacity to manage own life independant to her informal su…" at bounding box center [301, 250] width 320 height 41
click at [361, 230] on textarea "Community Access and capacity to manage own life independant to her informal su…" at bounding box center [301, 250] width 320 height 41
click at [353, 230] on textarea "Community Access and capacity to manage own life independant to her informal su…" at bounding box center [301, 250] width 320 height 41
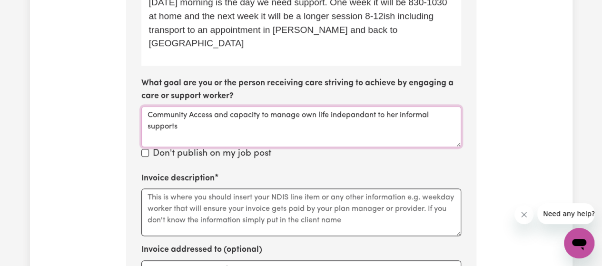
scroll to position [533, 0]
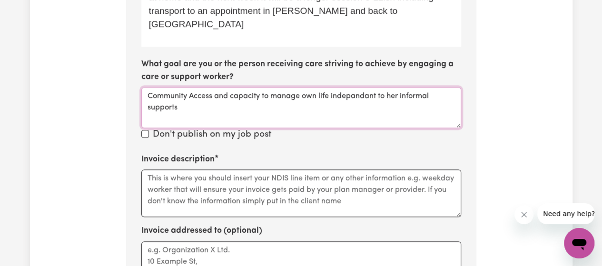
type textarea "Community Access and capacity to manage own life indepandant to her informal su…"
click at [145, 130] on input "Don't publish on my job post" at bounding box center [145, 134] width 8 height 8
checkbox input "true"
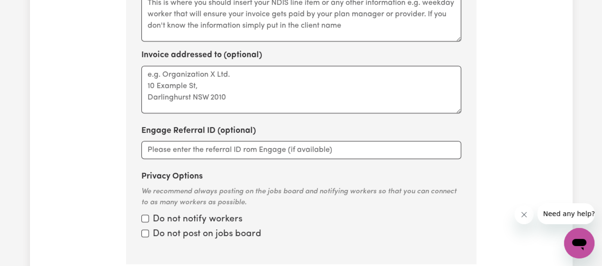
scroll to position [723, 0]
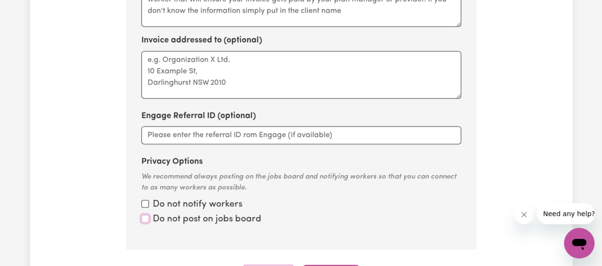
click at [143, 206] on input "Privacy Options" at bounding box center [145, 204] width 8 height 8
checkbox input "true"
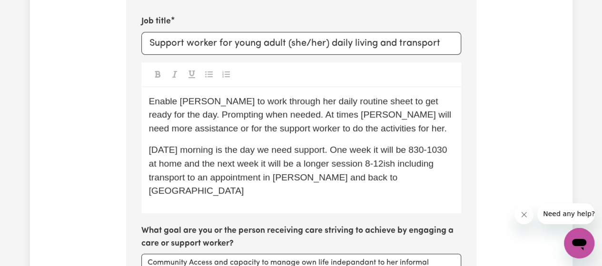
scroll to position [381, 0]
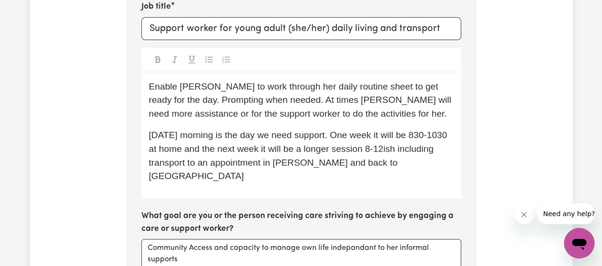
click at [208, 137] on span "[DATE] morning is the day we need support. One week it will be 830-1030 at home…" at bounding box center [299, 155] width 301 height 51
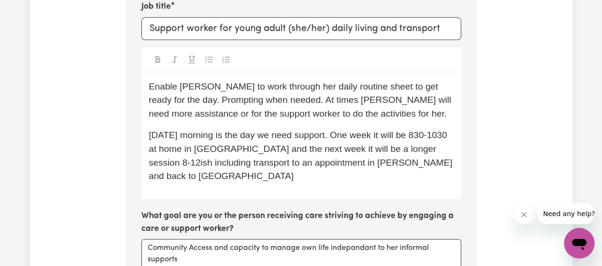
click at [436, 139] on span "[DATE] morning is the day we need support. One week it will be 830-1030 at home…" at bounding box center [302, 155] width 306 height 51
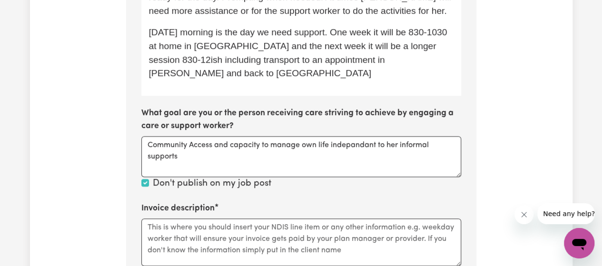
scroll to position [524, 0]
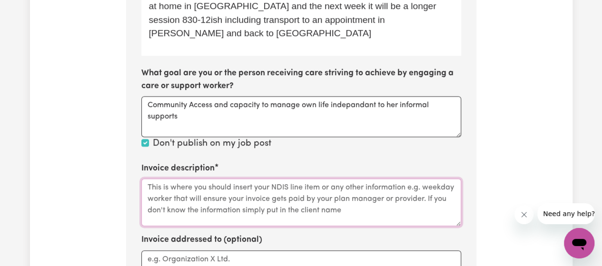
click at [380, 200] on textarea "Invoice description" at bounding box center [301, 203] width 320 height 48
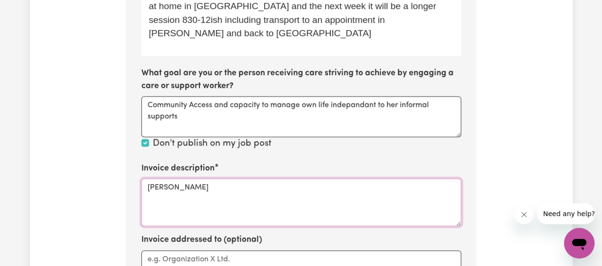
click at [200, 179] on textarea "[PERSON_NAME]" at bounding box center [301, 203] width 320 height 48
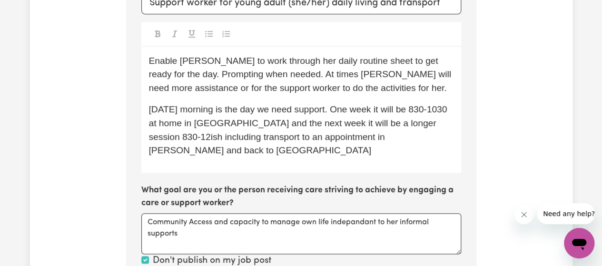
scroll to position [429, 0]
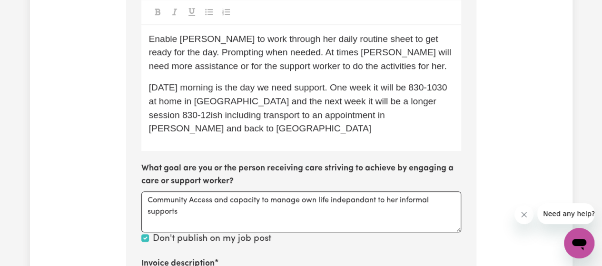
type textarea "[PERSON_NAME]"
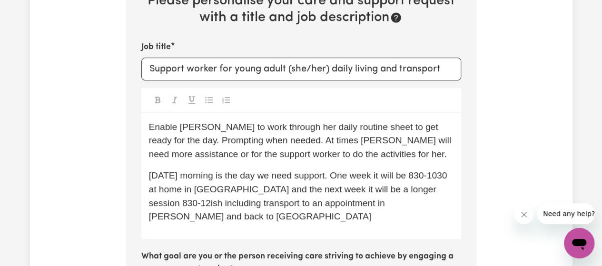
scroll to position [381, 0]
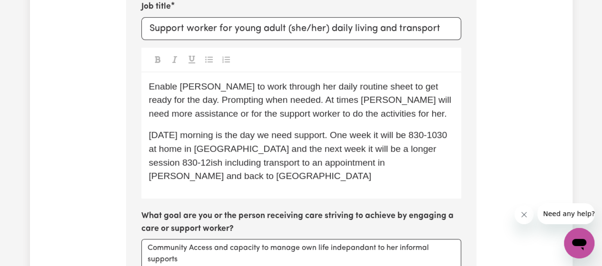
click at [214, 166] on p "[DATE] morning is the day we need support. One week it will be 830-1030 at home…" at bounding box center [301, 156] width 305 height 55
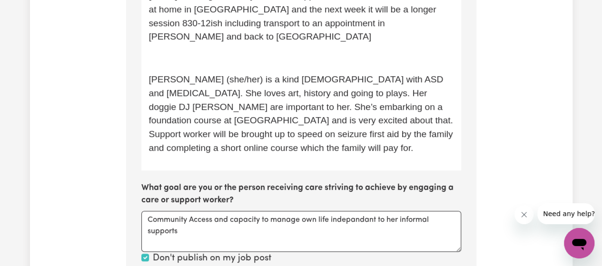
scroll to position [524, 0]
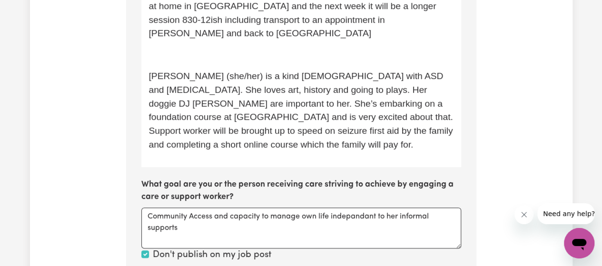
click at [259, 71] on span "[PERSON_NAME] (she/her) is a kind [DEMOGRAPHIC_DATA] with ASD and [MEDICAL_DATA…" at bounding box center [302, 110] width 307 height 79
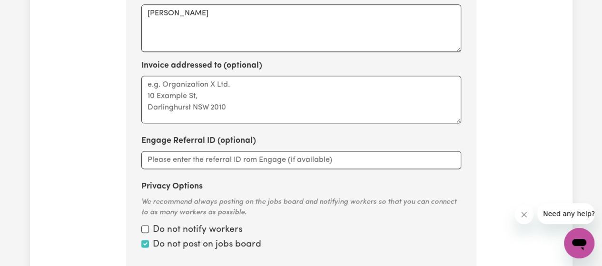
scroll to position [857, 0]
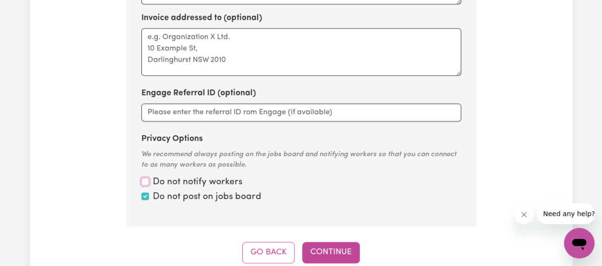
click at [145, 178] on input "Privacy Options" at bounding box center [145, 182] width 8 height 8
checkbox input "true"
click at [334, 242] on button "Continue" at bounding box center [331, 252] width 58 height 21
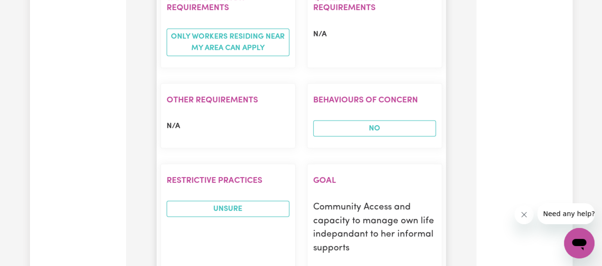
scroll to position [1438, 0]
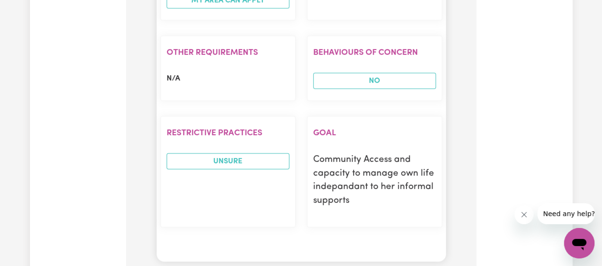
click at [233, 153] on span "UNSURE" at bounding box center [228, 161] width 123 height 16
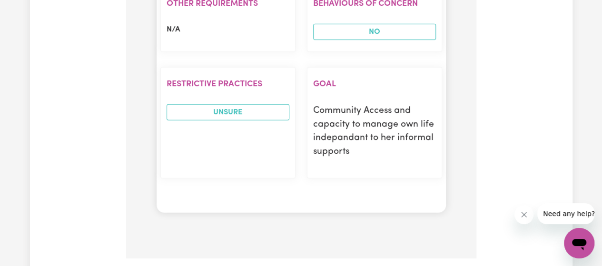
scroll to position [1533, 0]
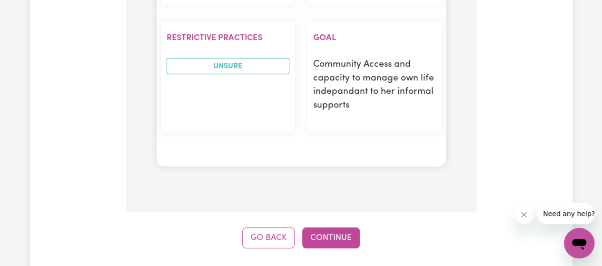
click at [269, 228] on button "Go Back" at bounding box center [268, 238] width 52 height 21
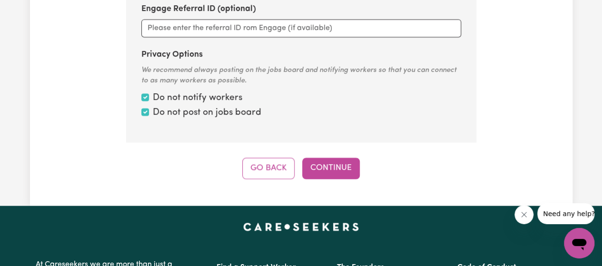
scroll to position [962, 0]
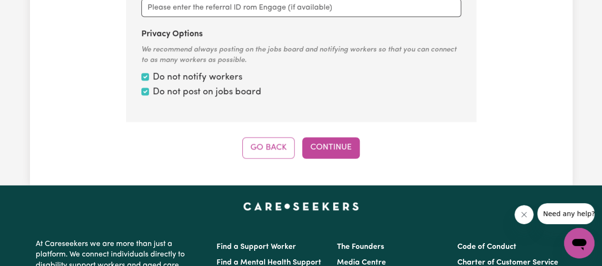
click at [331, 138] on button "Continue" at bounding box center [331, 148] width 58 height 21
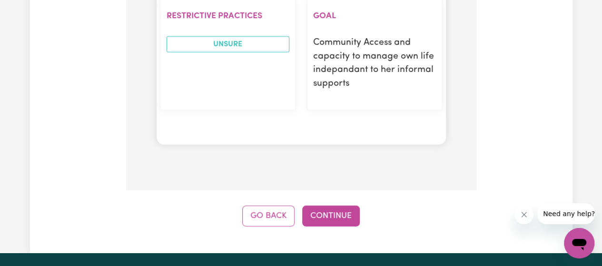
scroll to position [1581, 0]
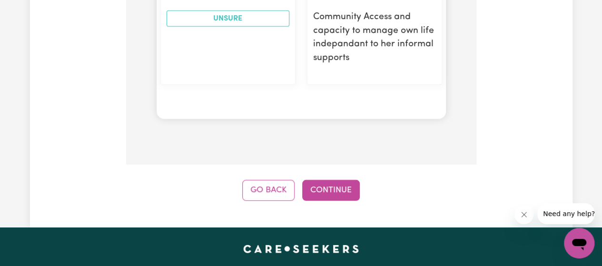
click at [339, 180] on button "Continue" at bounding box center [331, 190] width 58 height 21
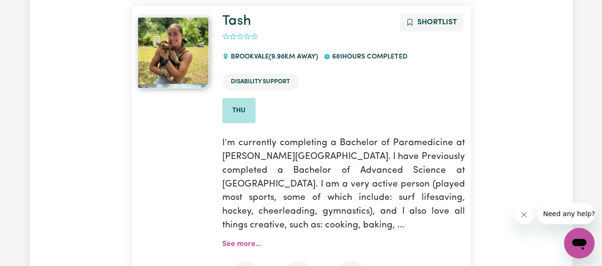
scroll to position [6905, 0]
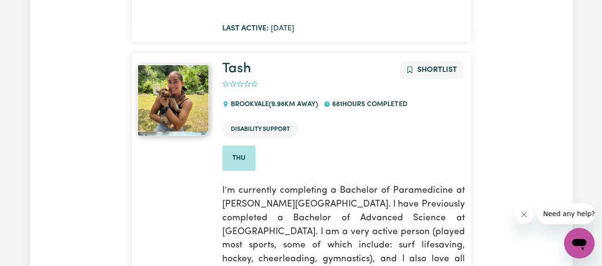
click at [410, 64] on span "Add to shortlist" at bounding box center [410, 69] width 8 height 11
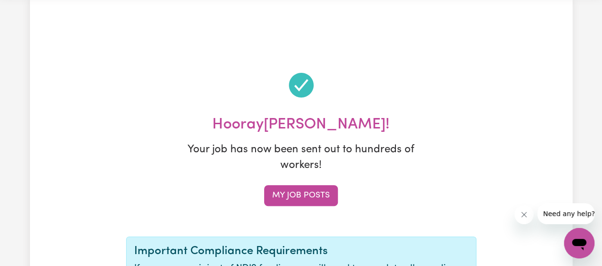
scroll to position [0, 0]
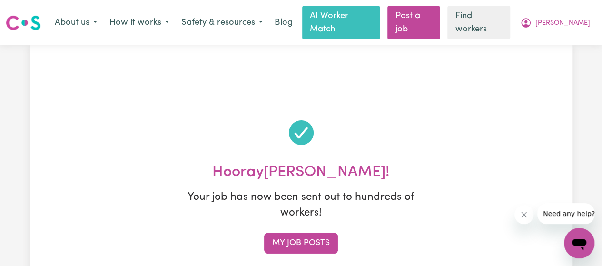
click at [40, 16] on img at bounding box center [23, 22] width 35 height 17
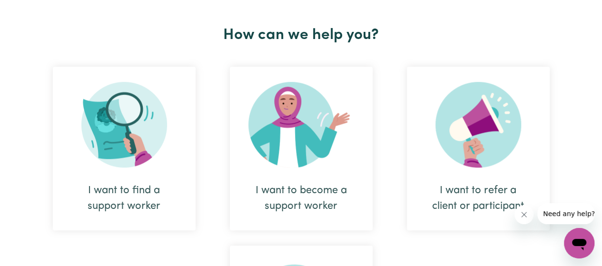
scroll to position [381, 0]
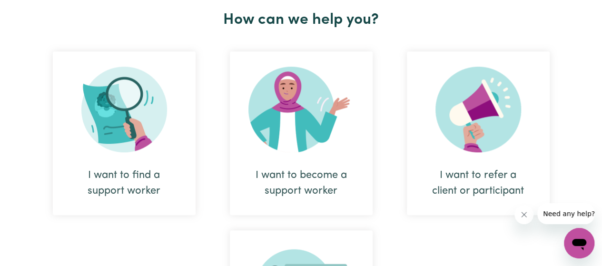
click at [133, 168] on div "I want to find a support worker" at bounding box center [124, 183] width 97 height 31
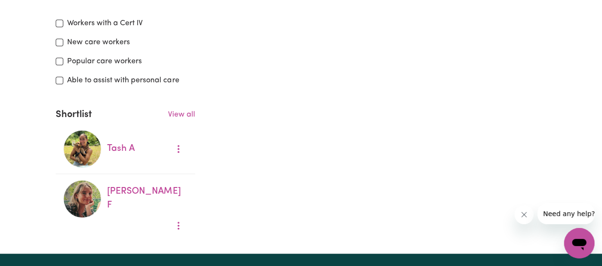
scroll to position [286, 0]
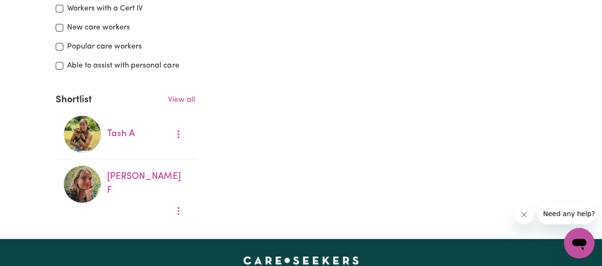
click at [178, 206] on icon "More options" at bounding box center [179, 211] width 10 height 10
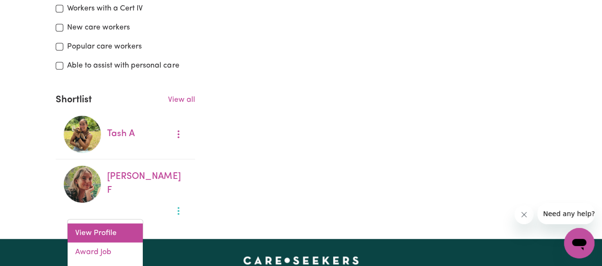
click at [143, 224] on link "View Profile" at bounding box center [105, 233] width 75 height 19
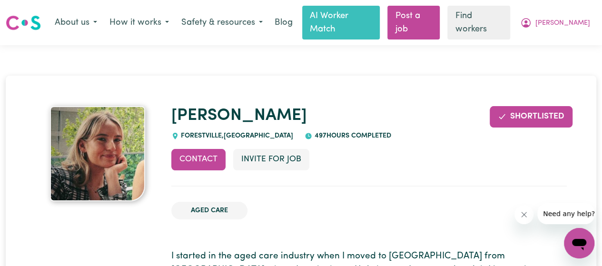
click at [289, 149] on button "Invite for Job" at bounding box center [271, 159] width 76 height 21
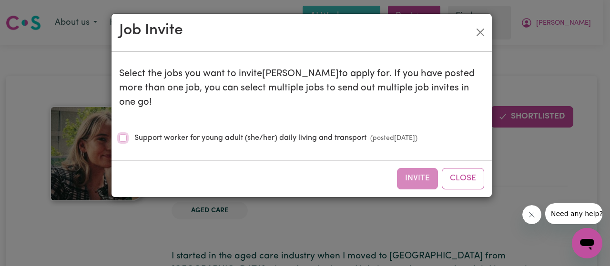
click at [125, 134] on input "Support worker for young adult (she/her) daily living and transport (posted Aug…" at bounding box center [123, 138] width 8 height 8
checkbox input "true"
click at [423, 168] on button "Invite" at bounding box center [417, 178] width 41 height 21
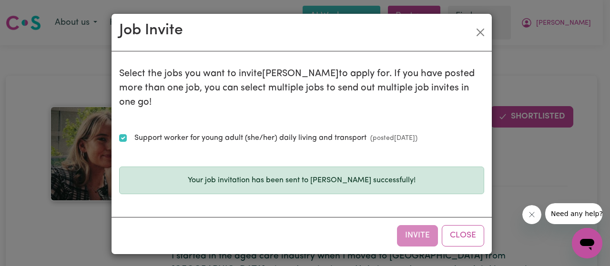
click at [458, 225] on button "Close" at bounding box center [462, 235] width 42 height 21
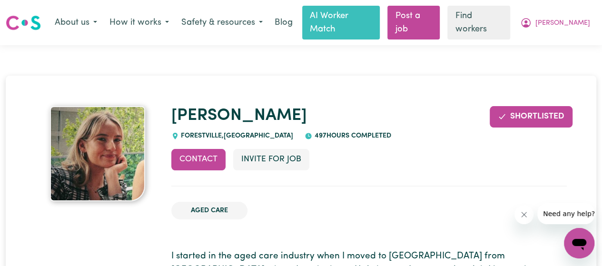
click at [195, 149] on button "Contact" at bounding box center [198, 159] width 54 height 21
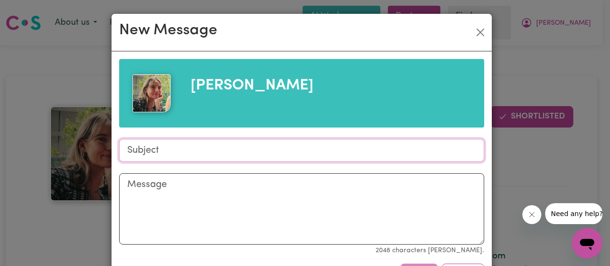
click at [156, 154] on input "Subject" at bounding box center [301, 150] width 365 height 23
type input "Support needed on Thursday's"
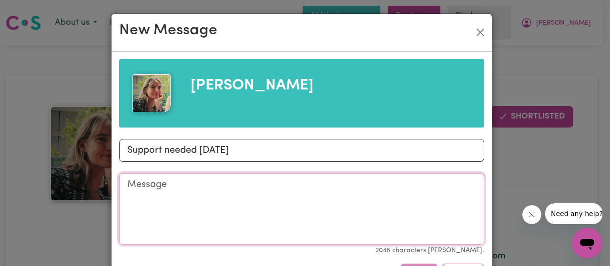
click at [186, 186] on textarea "Message" at bounding box center [301, 208] width 365 height 71
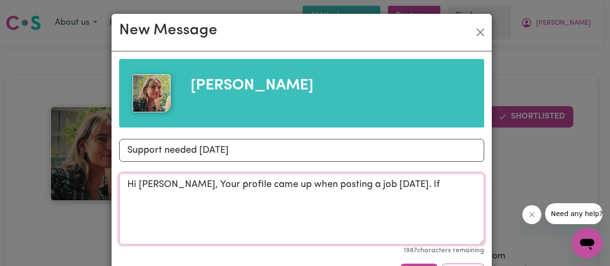
click at [399, 187] on textarea "Hi Harriet, Your profile came up when posting a job today. If" at bounding box center [301, 208] width 365 height 71
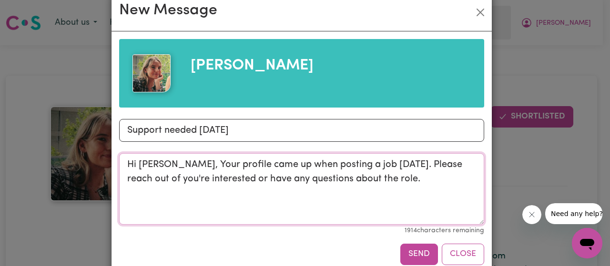
scroll to position [39, 0]
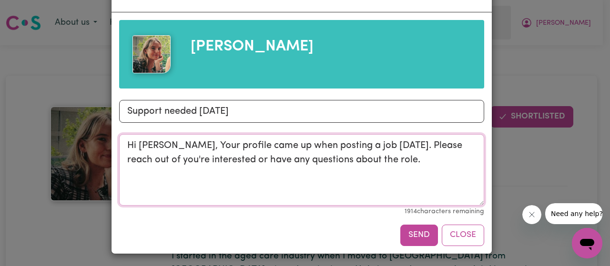
type textarea "Hi Harriet, Your profile came up when posting a job today. Please reach out of …"
click at [421, 235] on button "Send" at bounding box center [419, 235] width 38 height 21
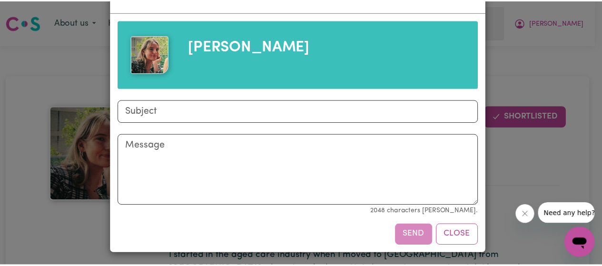
scroll to position [0, 0]
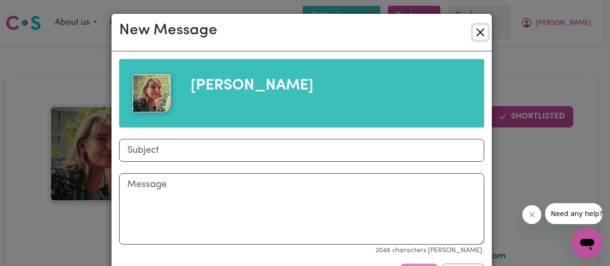
click at [478, 32] on button "Close" at bounding box center [479, 32] width 15 height 15
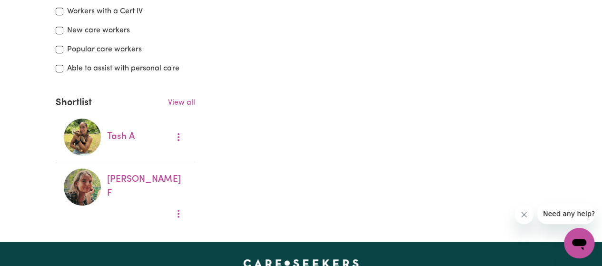
scroll to position [286, 0]
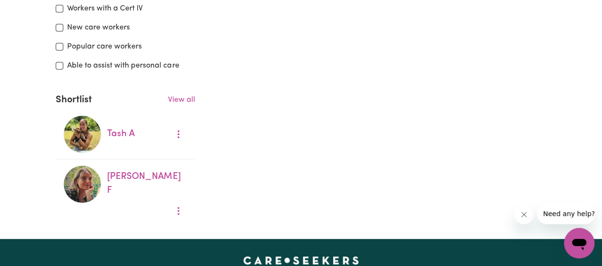
click at [121, 130] on link "Tash A" at bounding box center [121, 134] width 28 height 9
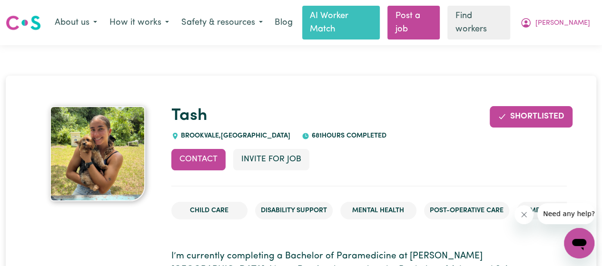
click at [284, 149] on button "Invite for Job" at bounding box center [271, 159] width 76 height 21
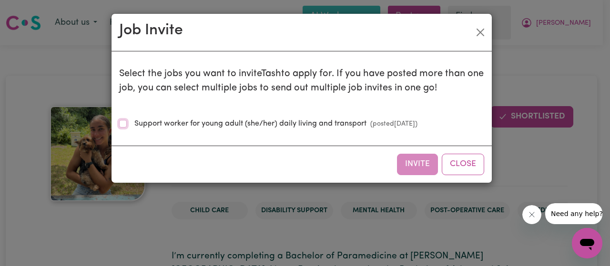
click at [123, 125] on input "Support worker for young adult (she/her) daily living and transport (posted Aug…" at bounding box center [123, 124] width 8 height 8
checkbox input "true"
click at [423, 162] on button "Invite" at bounding box center [417, 164] width 41 height 21
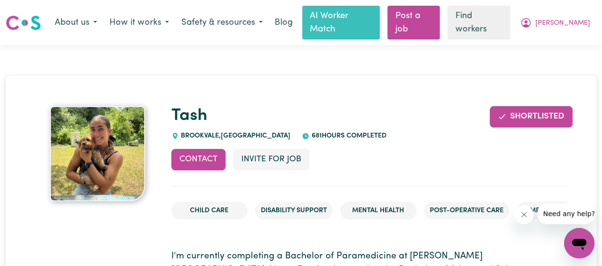
click at [210, 149] on button "Contact" at bounding box center [198, 159] width 54 height 21
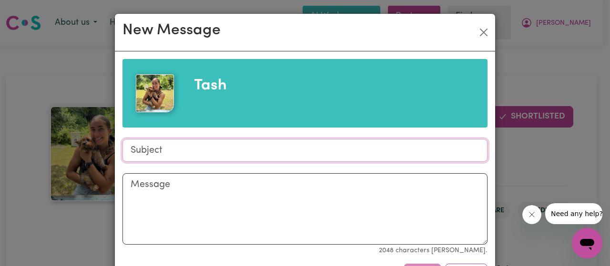
click at [193, 151] on input "Subject" at bounding box center [304, 150] width 365 height 23
type input "Support needed [DATE]"
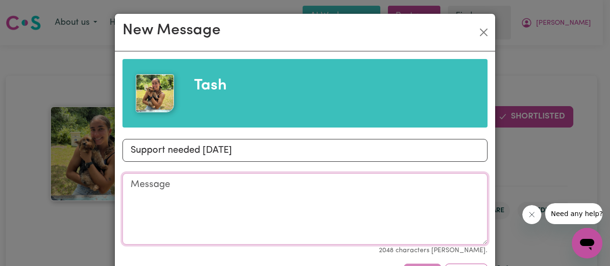
click at [193, 192] on textarea "Message" at bounding box center [304, 208] width 365 height 71
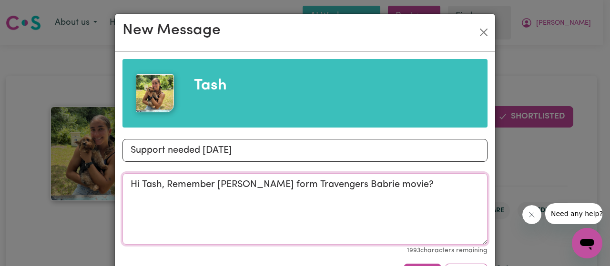
click at [342, 186] on textarea "Hi Tash, Remember Charlie form Travengers Babrie movie?" at bounding box center [304, 208] width 365 height 71
click at [332, 185] on textarea "Hi Tash, Remember Charlie form Travengers Babie movie?" at bounding box center [304, 208] width 365 height 71
click at [409, 183] on textarea "Hi Tash, Remember Charlie form Travengers Barbie movie?" at bounding box center [304, 208] width 365 height 71
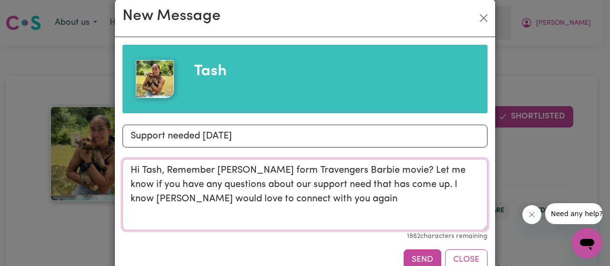
scroll to position [39, 0]
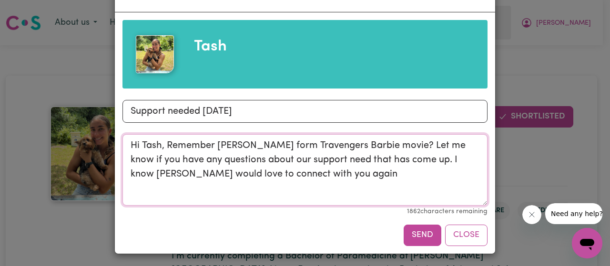
type textarea "Hi Tash, Remember Charlie form Travengers Barbie movie? Let me know if you have…"
click at [413, 235] on button "Send" at bounding box center [422, 235] width 38 height 21
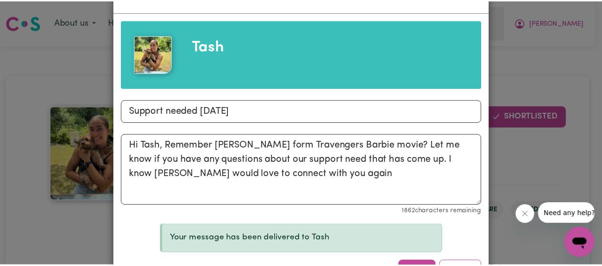
scroll to position [0, 0]
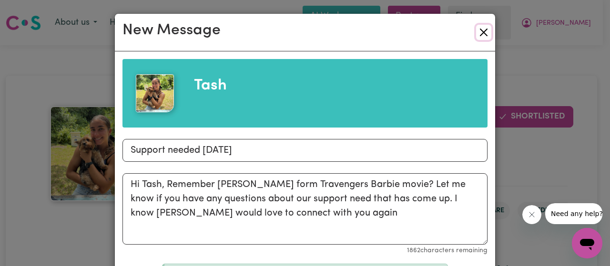
click at [481, 30] on button "Close" at bounding box center [483, 32] width 15 height 15
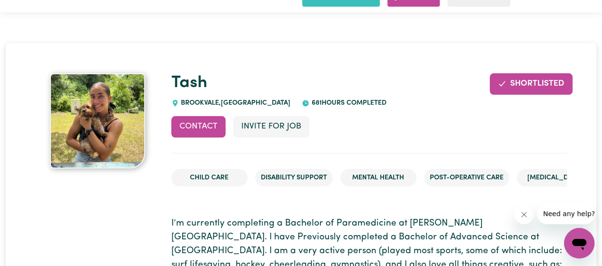
scroll to position [48, 0]
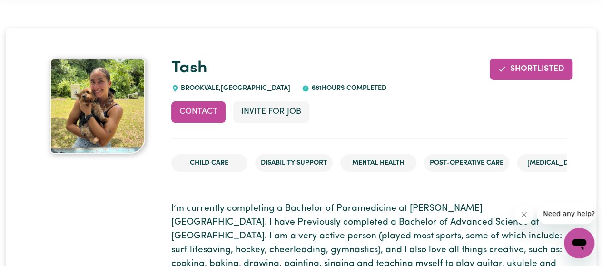
click at [194, 60] on link "Tash" at bounding box center [189, 68] width 36 height 17
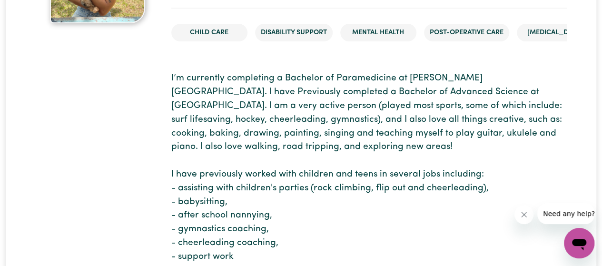
scroll to position [0, 0]
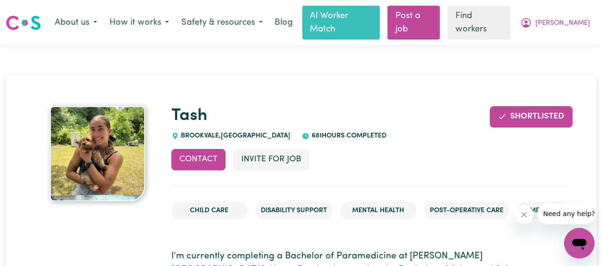
click at [32, 18] on img at bounding box center [23, 22] width 35 height 17
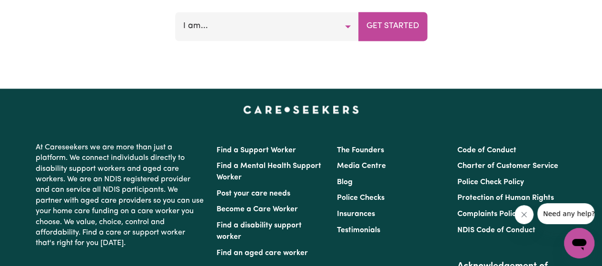
scroll to position [4429, 0]
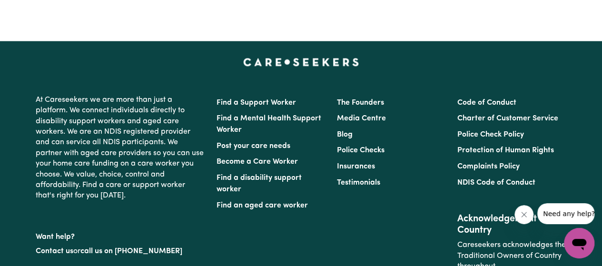
click at [248, 99] on link "Find a Support Worker" at bounding box center [257, 103] width 80 height 8
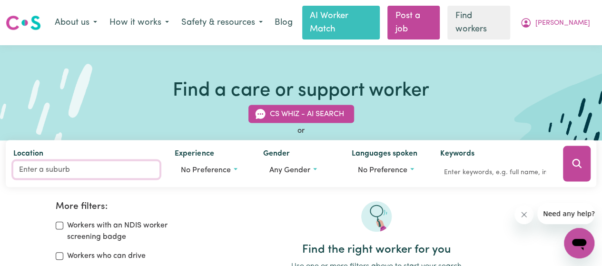
click at [51, 161] on input "Location" at bounding box center [86, 169] width 146 height 17
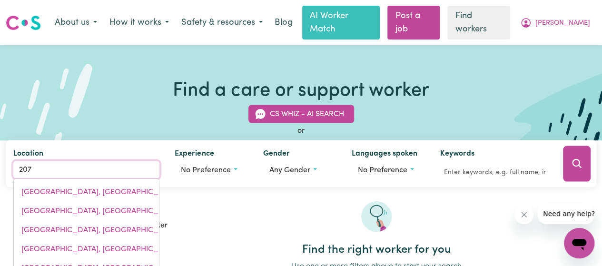
type input "2075"
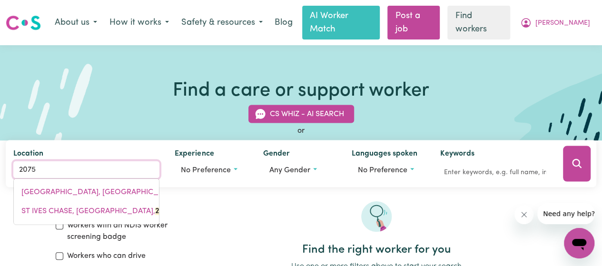
click at [94, 189] on span "[GEOGRAPHIC_DATA], [GEOGRAPHIC_DATA], 2075" at bounding box center [110, 193] width 178 height 8
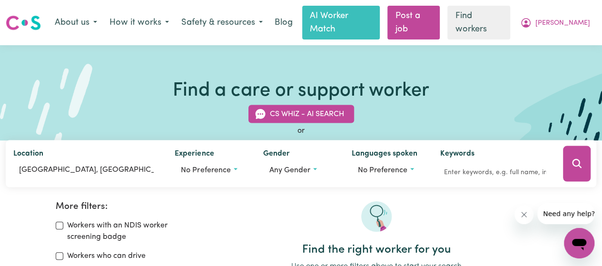
click at [312, 161] on button "Any gender" at bounding box center [299, 170] width 73 height 18
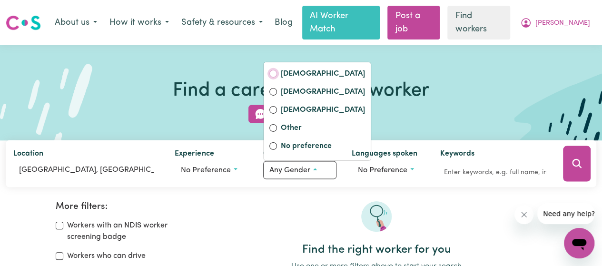
click at [275, 70] on input "[DEMOGRAPHIC_DATA]" at bounding box center [274, 74] width 8 height 8
radio input "true"
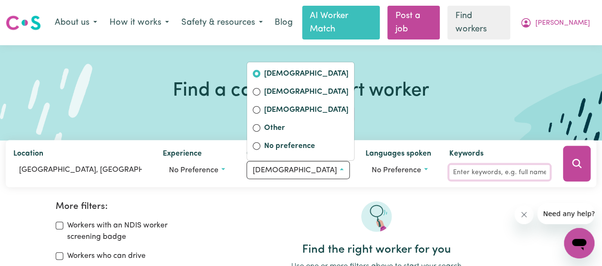
click at [481, 165] on input "Keywords" at bounding box center [500, 172] width 100 height 15
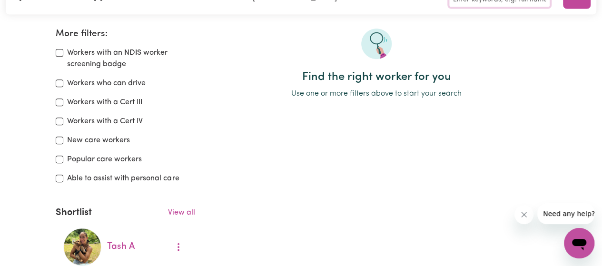
scroll to position [190, 0]
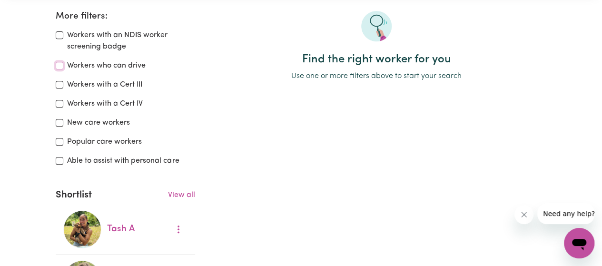
click at [61, 62] on input "Workers who can drive" at bounding box center [60, 66] width 8 height 8
checkbox input "true"
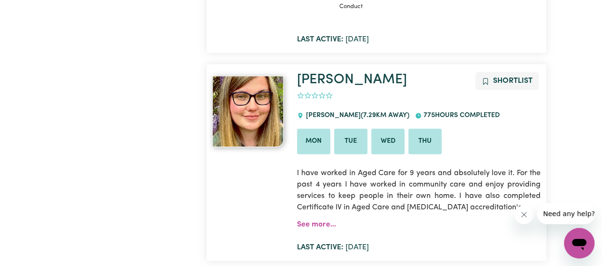
scroll to position [3778, 0]
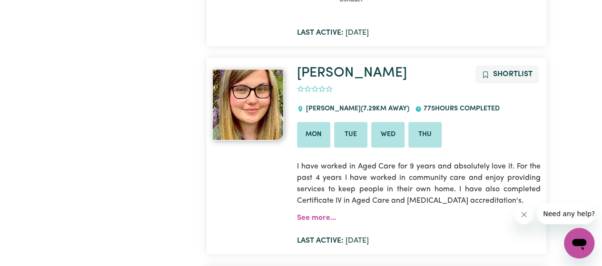
click at [341, 66] on link "[PERSON_NAME]" at bounding box center [352, 73] width 110 height 14
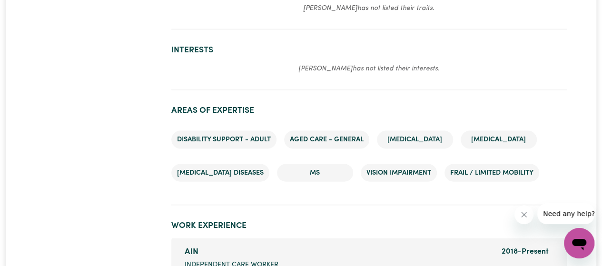
scroll to position [667, 0]
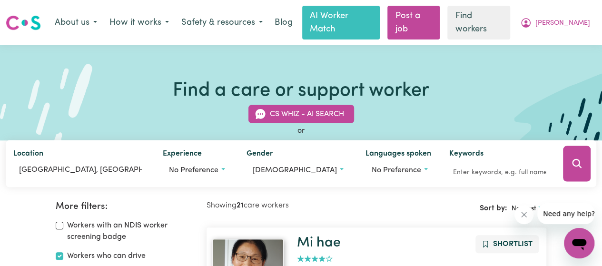
click at [583, 18] on span "[PERSON_NAME]" at bounding box center [563, 23] width 55 height 10
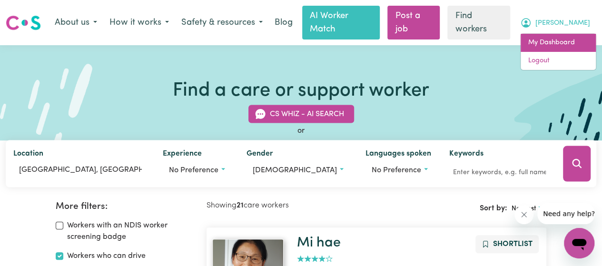
click at [562, 36] on link "My Dashboard" at bounding box center [558, 43] width 75 height 18
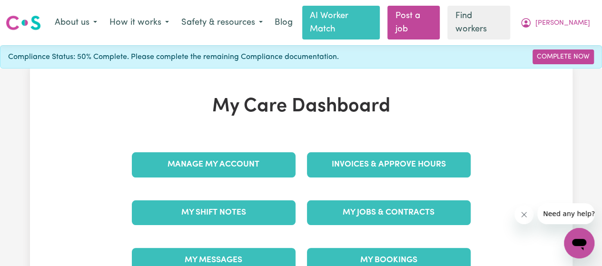
click at [193, 152] on link "Manage My Account" at bounding box center [214, 164] width 164 height 25
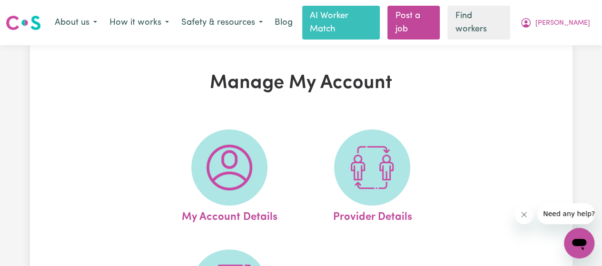
click at [231, 206] on span "My Account Details" at bounding box center [230, 216] width 96 height 20
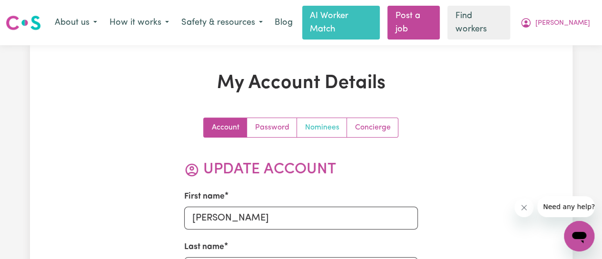
click at [328, 118] on link "Nominees" at bounding box center [322, 127] width 50 height 19
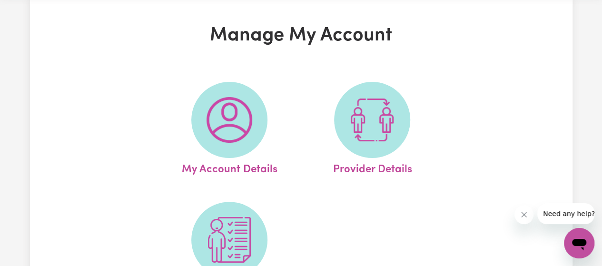
scroll to position [190, 0]
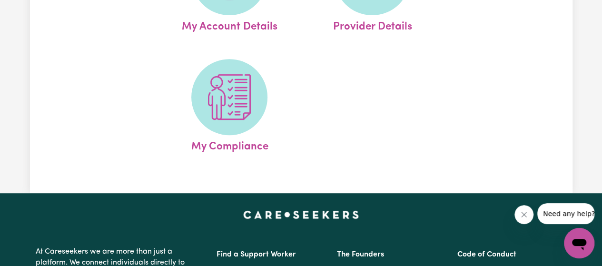
click at [230, 135] on span "My Compliance" at bounding box center [229, 145] width 77 height 20
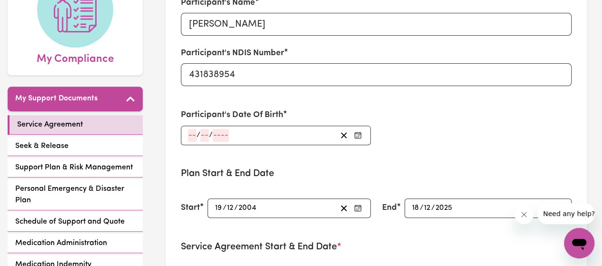
scroll to position [143, 0]
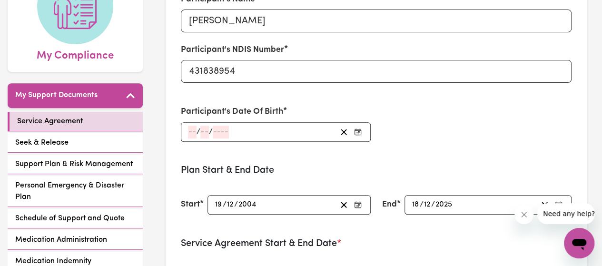
click at [191, 122] on div "/ /" at bounding box center [276, 132] width 190 height 20
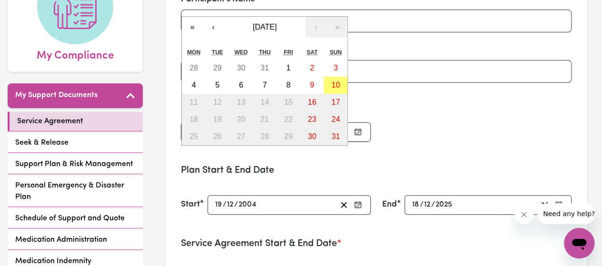
type input "17"
click at [287, 17] on button "[DATE]" at bounding box center [265, 27] width 82 height 21
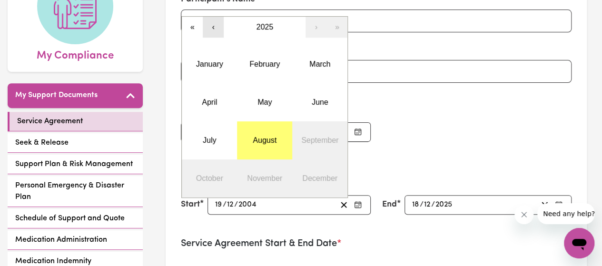
click at [217, 17] on button "‹" at bounding box center [213, 27] width 21 height 21
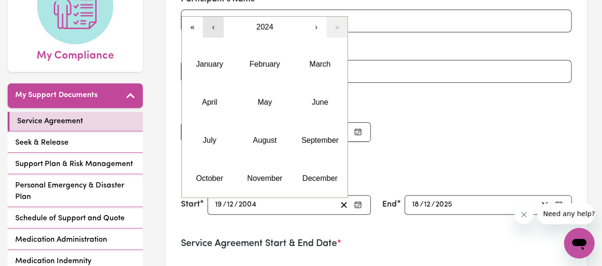
click at [217, 17] on button "‹" at bounding box center [213, 27] width 21 height 21
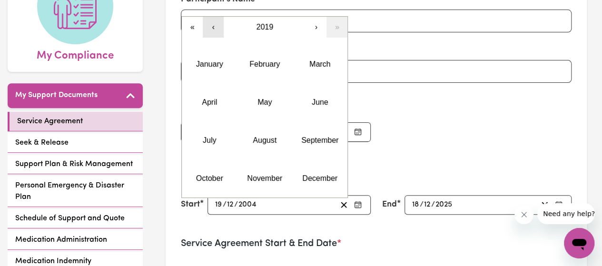
click at [217, 17] on button "‹" at bounding box center [213, 27] width 21 height 21
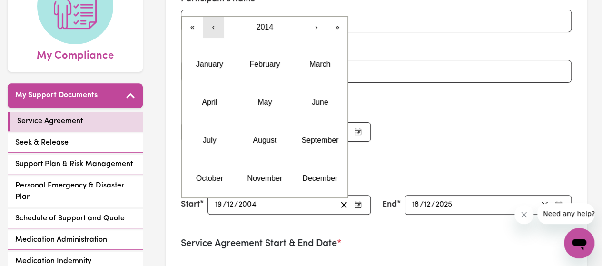
click at [217, 17] on button "‹" at bounding box center [213, 27] width 21 height 21
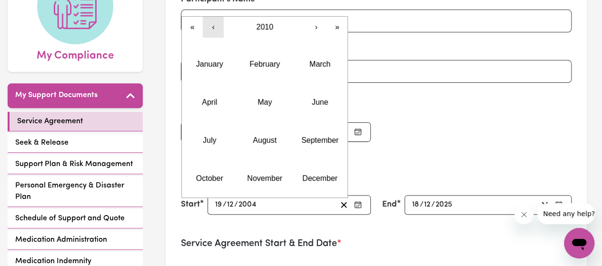
click at [217, 17] on button "‹" at bounding box center [213, 27] width 21 height 21
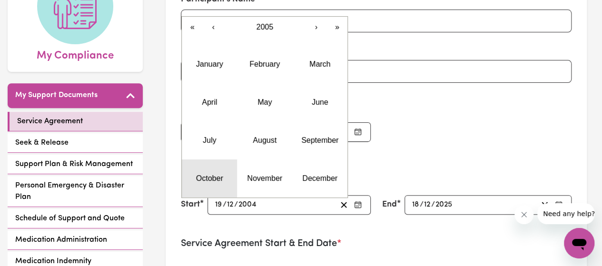
click at [209, 174] on abbr "October" at bounding box center [209, 178] width 27 height 8
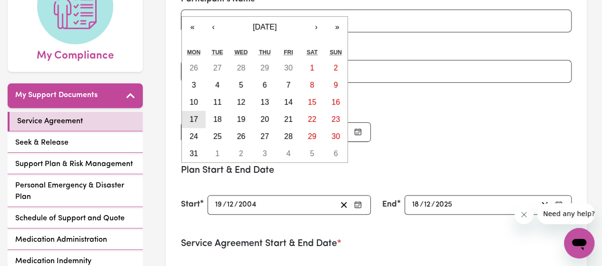
click at [195, 115] on abbr "17" at bounding box center [194, 119] width 9 height 8
type input "2005-10-17"
type input "10"
type input "2005"
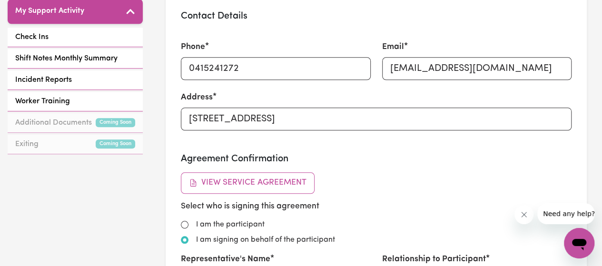
scroll to position [0, 0]
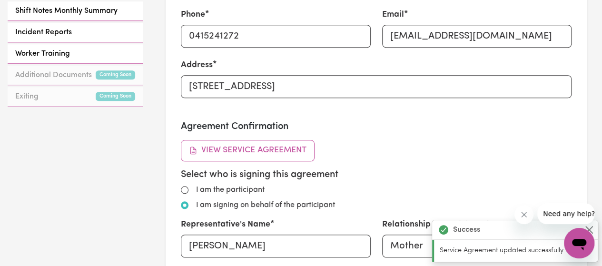
type input "2005-10-17"
type input "17"
type input "10"
type input "2005"
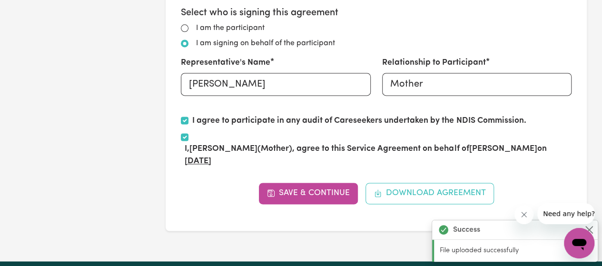
scroll to position [667, 0]
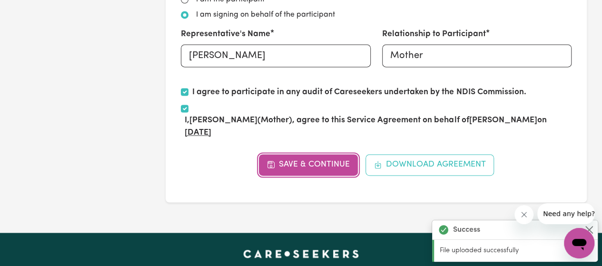
click at [300, 154] on button "Save & Continue" at bounding box center [309, 164] width 100 height 21
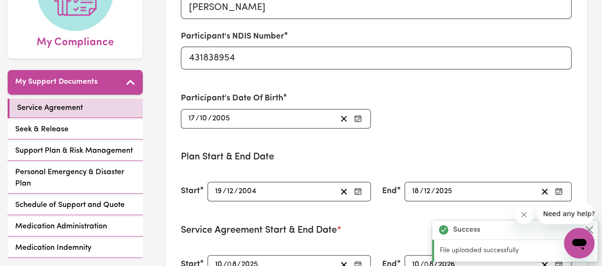
scroll to position [143, 0]
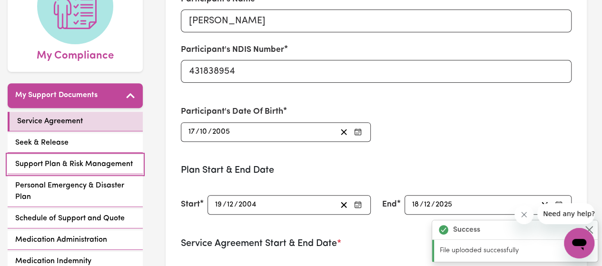
click at [91, 159] on span "Support Plan & Risk Management" at bounding box center [74, 164] width 118 height 11
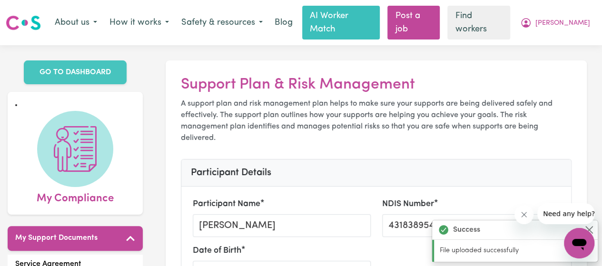
scroll to position [48, 0]
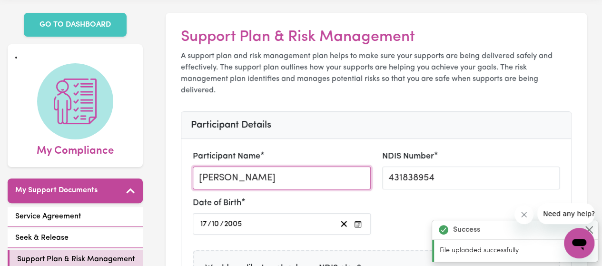
click at [224, 167] on input "[PERSON_NAME]" at bounding box center [282, 178] width 178 height 23
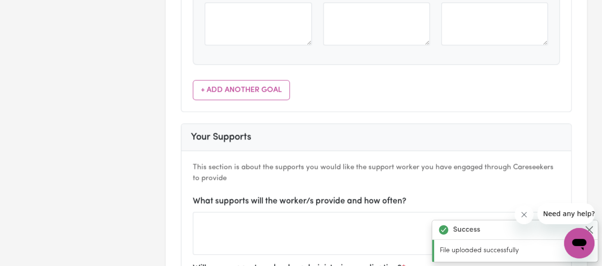
scroll to position [619, 0]
type input "[PERSON_NAME]"
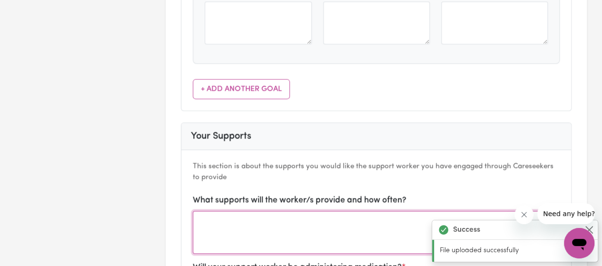
click at [254, 211] on textarea at bounding box center [376, 232] width 367 height 43
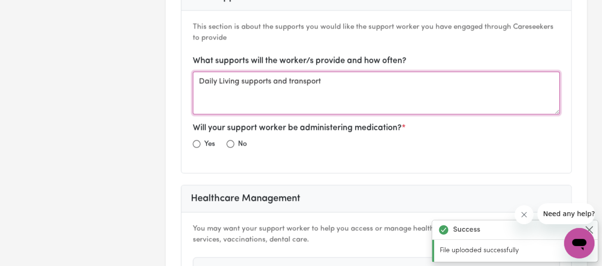
scroll to position [762, 0]
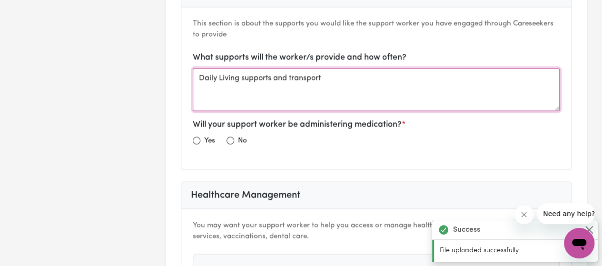
type textarea "Daily Living supports and transport"
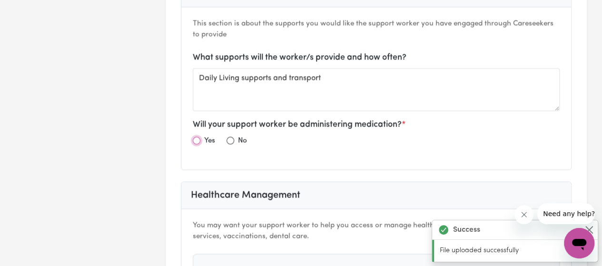
click at [198, 137] on input "radio" at bounding box center [197, 141] width 8 height 8
radio input "true"
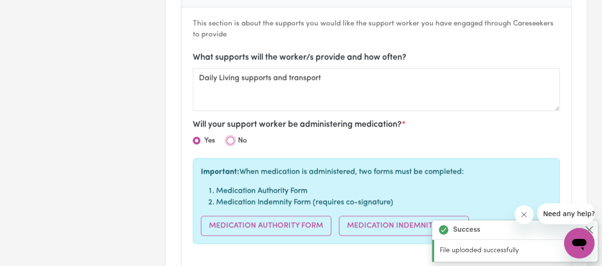
click at [230, 137] on input "radio" at bounding box center [231, 141] width 8 height 8
radio input "true"
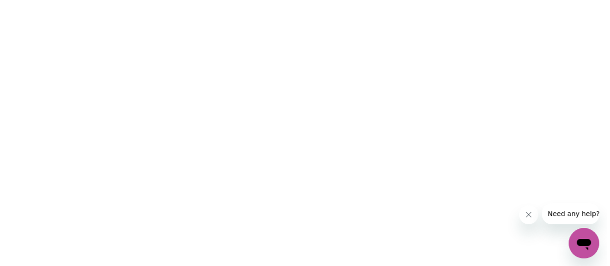
scroll to position [0, 0]
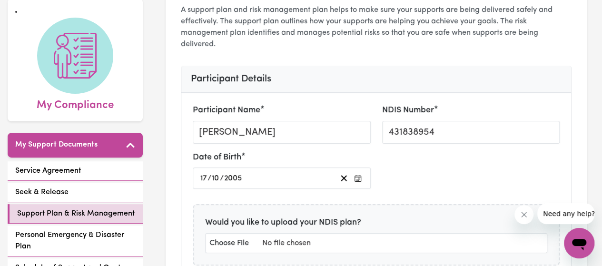
scroll to position [95, 0]
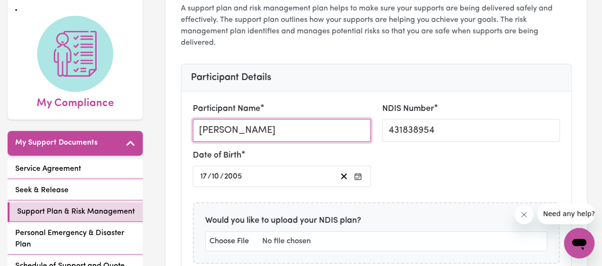
click at [224, 119] on input "[PERSON_NAME]" at bounding box center [282, 130] width 178 height 23
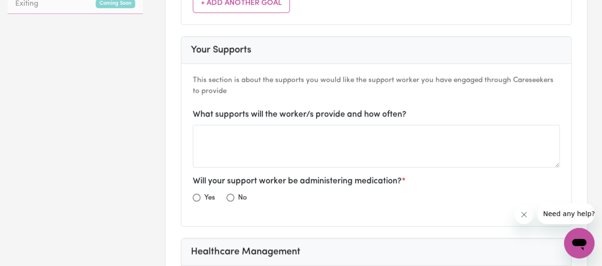
scroll to position [571, 0]
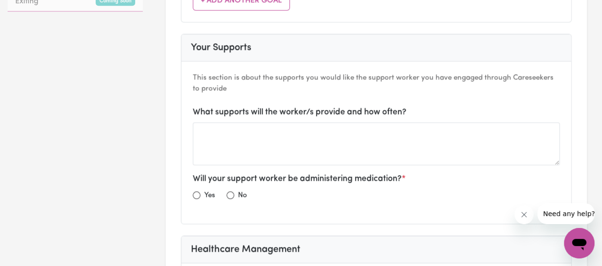
type input "[PERSON_NAME]"
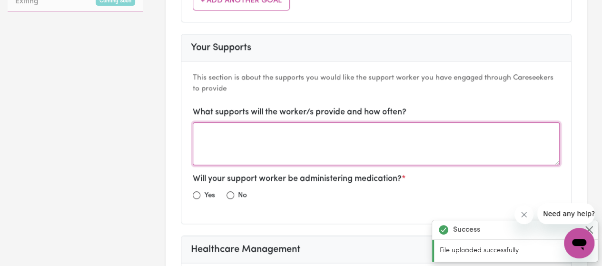
click at [231, 122] on textarea at bounding box center [376, 143] width 367 height 43
type textarea "Daily Living support and transport"
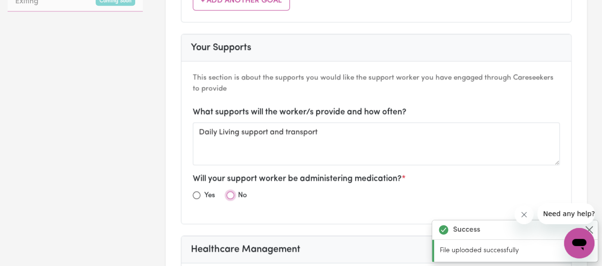
click at [231, 191] on input "radio" at bounding box center [231, 195] width 8 height 8
radio input "true"
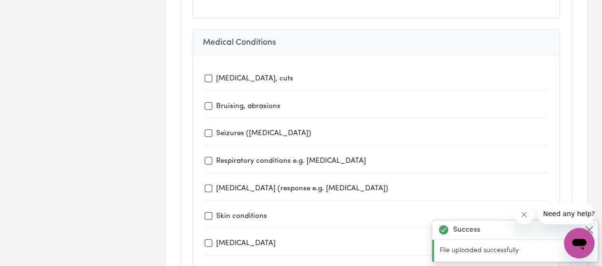
scroll to position [1333, 0]
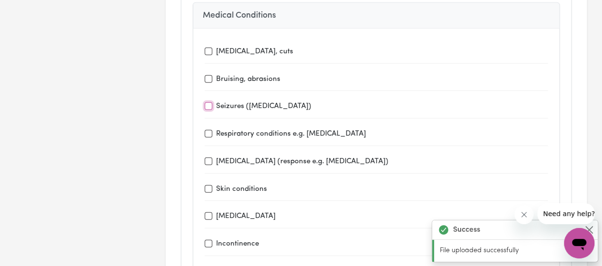
click at [207, 102] on input "Seizures ([MEDICAL_DATA])" at bounding box center [209, 106] width 8 height 8
checkbox input "true"
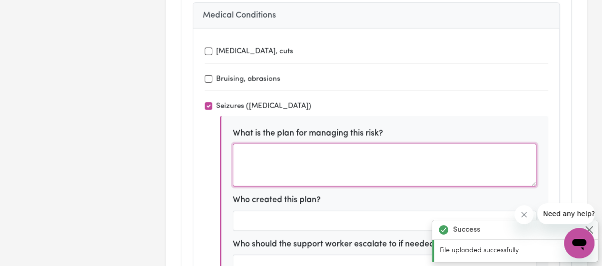
click at [301, 144] on textarea at bounding box center [385, 165] width 304 height 43
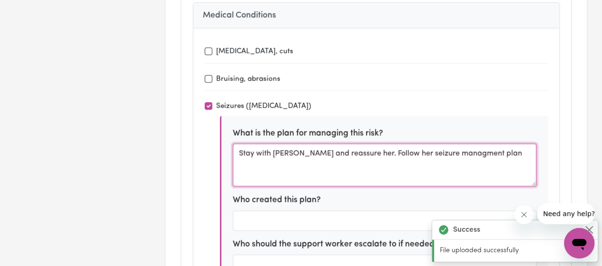
type textarea "Stay with [PERSON_NAME] and reassure her. Follow her seizure managment plan"
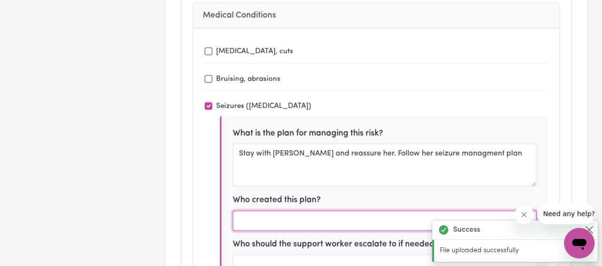
click at [315, 211] on input "text" at bounding box center [385, 221] width 304 height 20
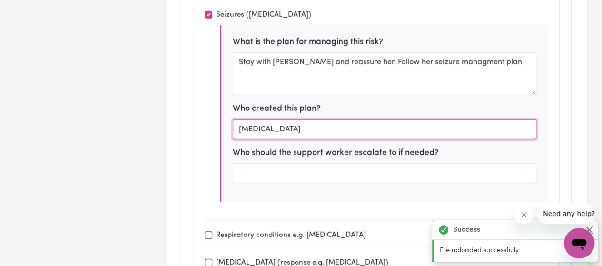
scroll to position [1429, 0]
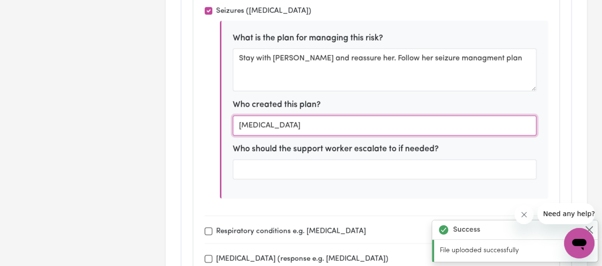
type input "Neurologist"
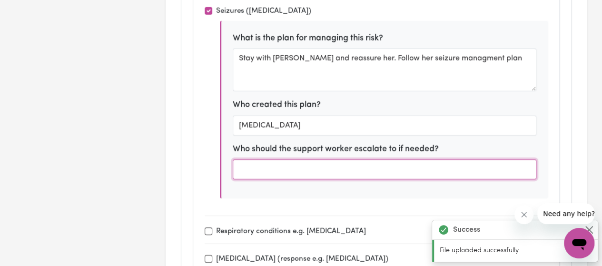
click at [274, 160] on input "text" at bounding box center [385, 170] width 304 height 20
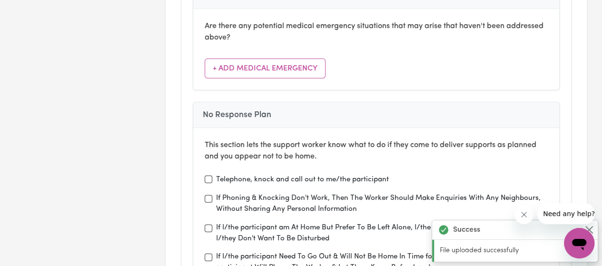
scroll to position [3143, 0]
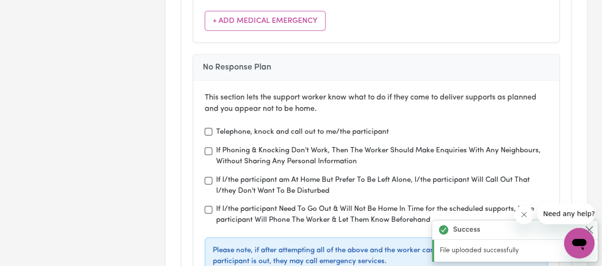
type input "10 min seizure call 000"
click at [206, 128] on input "Telephone, knock and call out to me/the participant" at bounding box center [209, 132] width 8 height 8
checkbox input "true"
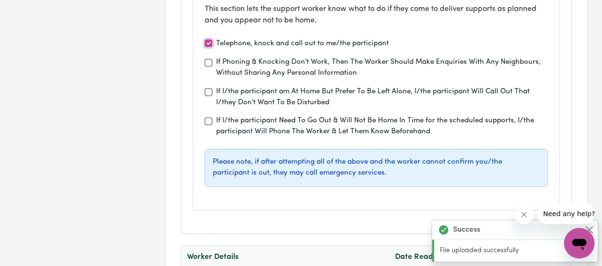
scroll to position [3353, 0]
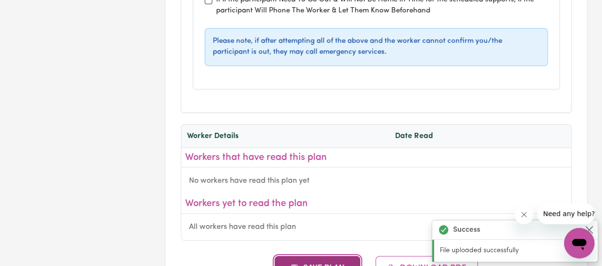
click at [331, 256] on button "Save Plan" at bounding box center [318, 268] width 86 height 25
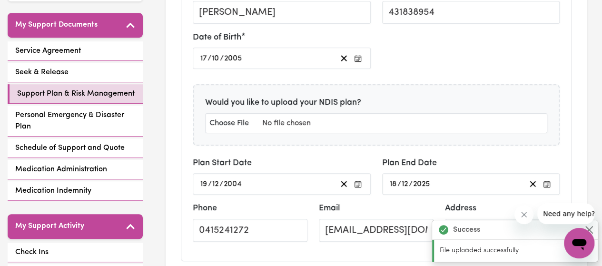
scroll to position [210, 0]
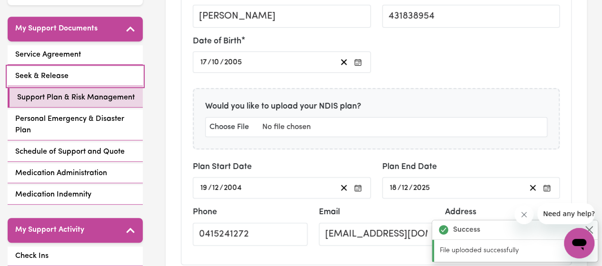
click at [111, 67] on link "Seek & Release" at bounding box center [75, 77] width 135 height 20
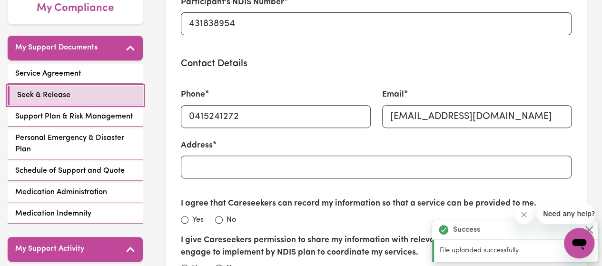
scroll to position [238, 0]
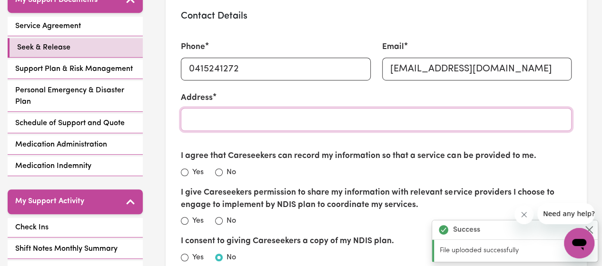
click at [206, 108] on input "Address" at bounding box center [376, 119] width 391 height 23
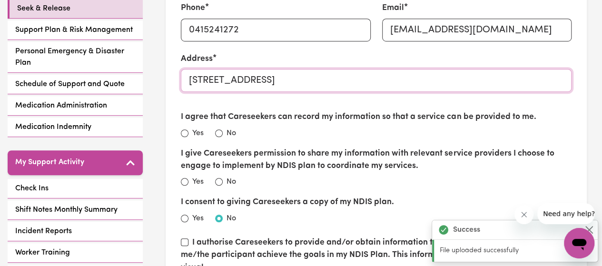
scroll to position [286, 0]
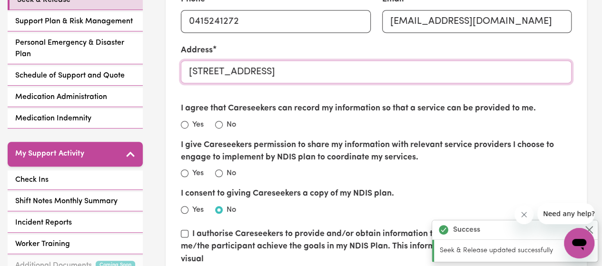
type input "88 Killeaton St ST Ives NSW 2075"
click at [184, 121] on input "Yes" at bounding box center [185, 125] width 8 height 8
radio input "true"
click at [218, 170] on input "No" at bounding box center [219, 174] width 8 height 8
radio input "true"
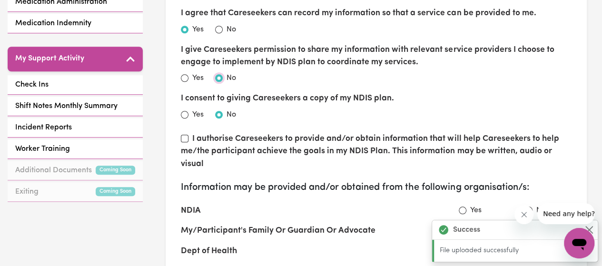
scroll to position [0, 0]
click at [184, 135] on input "I authorise Careseekers to provide and/or obtain information that will help Car…" at bounding box center [185, 139] width 8 height 8
checkbox input "true"
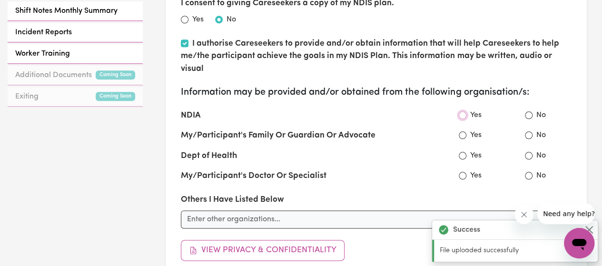
click at [462, 111] on input "Yes" at bounding box center [463, 115] width 8 height 8
radio input "true"
click at [463, 131] on input "Yes" at bounding box center [463, 135] width 8 height 8
radio input "true"
click at [464, 152] on input "Yes" at bounding box center [463, 156] width 8 height 8
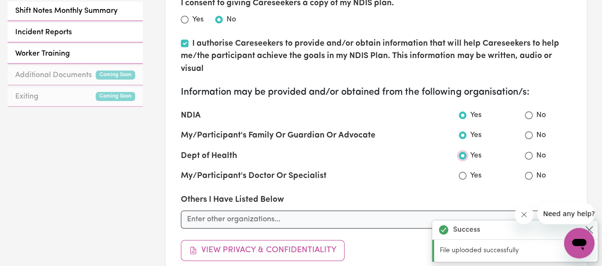
radio input "true"
click at [463, 172] on input "Yes" at bounding box center [463, 176] width 8 height 8
radio input "true"
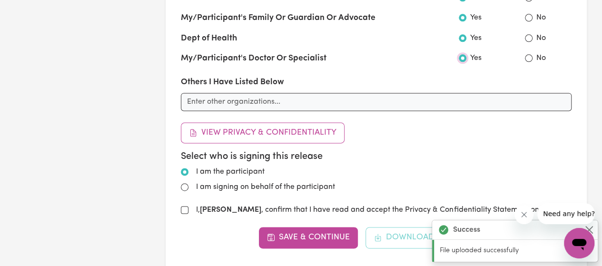
scroll to position [619, 0]
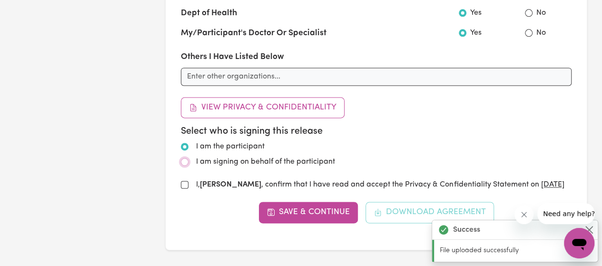
click at [185, 158] on input "I am signing on behalf of the participant" at bounding box center [185, 162] width 8 height 8
radio input "true"
radio input "false"
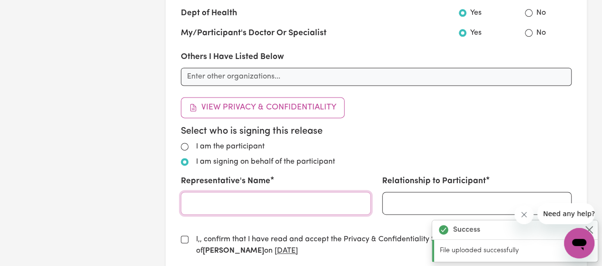
click at [195, 193] on input "Representative's Name" at bounding box center [276, 203] width 190 height 23
type input "[PERSON_NAME]"
click at [398, 193] on input "Relationship to Participant" at bounding box center [477, 203] width 190 height 23
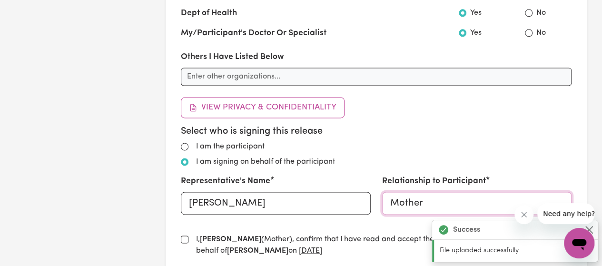
type input "Mother"
click at [185, 236] on input "I, Sarah Moten (Mother) , confirm that I have read and accept the Privacy & Con…" at bounding box center [185, 240] width 8 height 8
checkbox input "true"
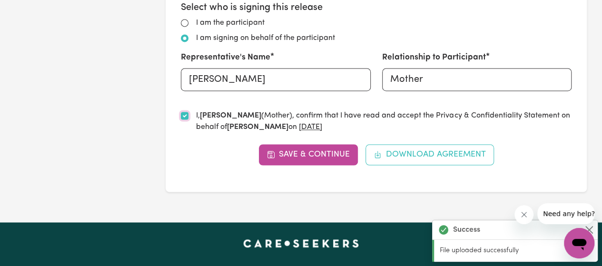
scroll to position [762, 0]
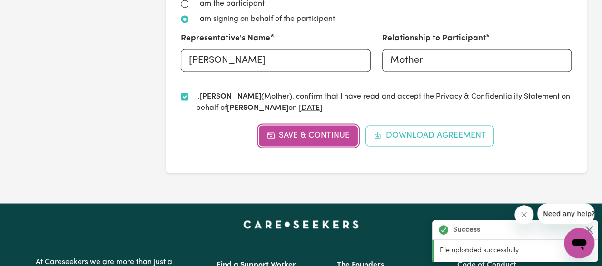
click at [323, 125] on button "Save & Continue" at bounding box center [309, 135] width 100 height 21
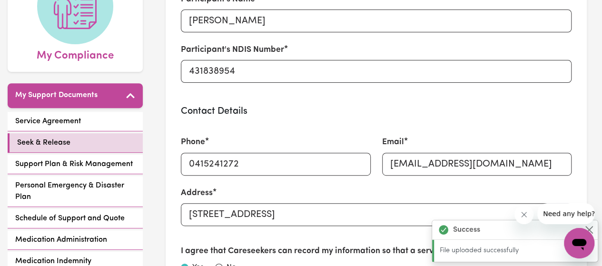
scroll to position [0, 0]
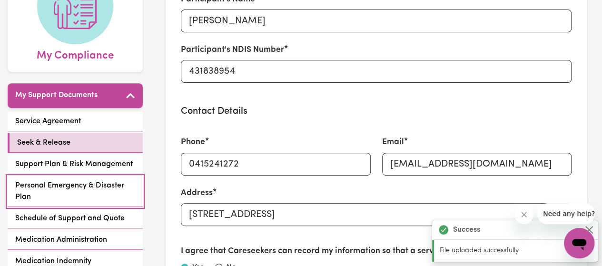
click at [44, 180] on span "Personal Emergency & Disaster Plan" at bounding box center [75, 191] width 120 height 23
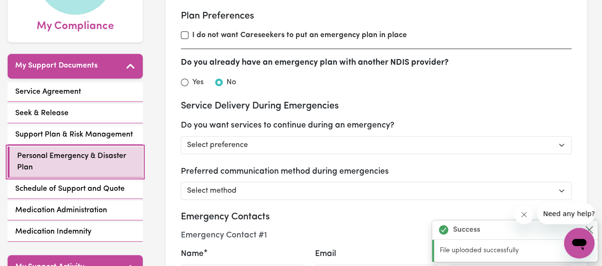
scroll to position [190, 0]
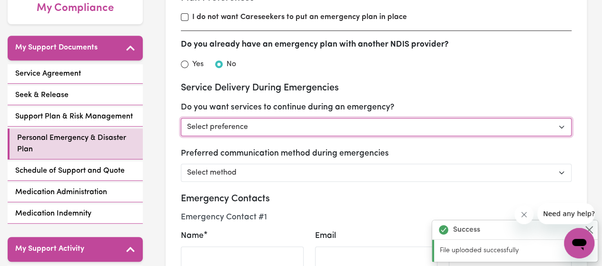
click at [321, 118] on select "Select preference Yes - continue as critical to daily living No - postpone/canc…" at bounding box center [376, 127] width 391 height 18
click at [322, 118] on select "Select preference Yes - continue as critical to daily living No - postpone/canc…" at bounding box center [376, 127] width 391 height 18
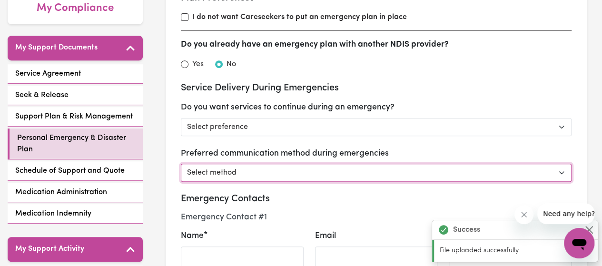
click at [316, 164] on select "Select method Phone Email Other" at bounding box center [376, 173] width 391 height 18
select select "phone"
click at [181, 164] on select "Select method Phone Email Other" at bounding box center [376, 173] width 391 height 18
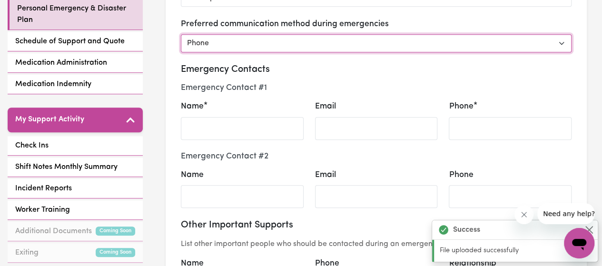
scroll to position [333, 0]
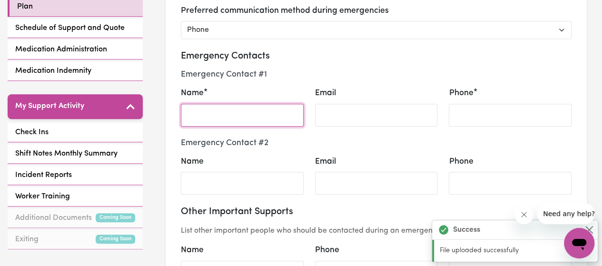
click at [229, 108] on input "Name" at bounding box center [242, 115] width 123 height 23
type input "[PERSON_NAME]"
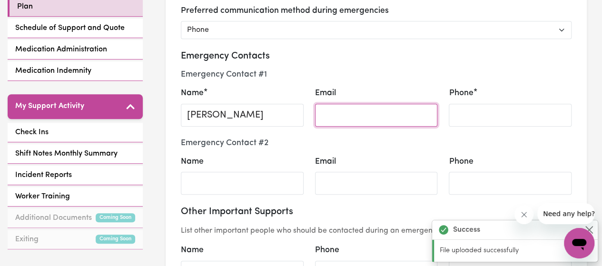
type input "[EMAIL_ADDRESS][DOMAIN_NAME]"
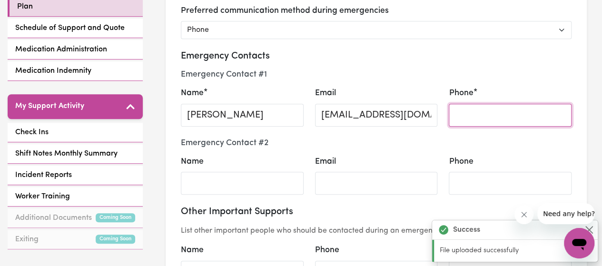
type input "0415241272"
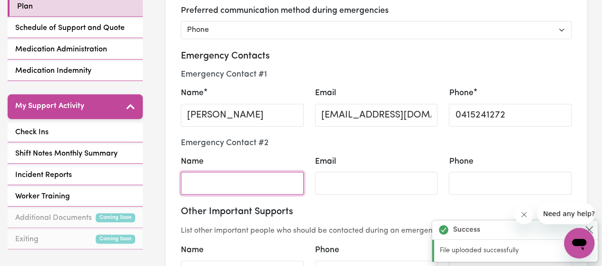
click at [224, 174] on input "Name" at bounding box center [242, 183] width 123 height 23
type input "Michael Moten"
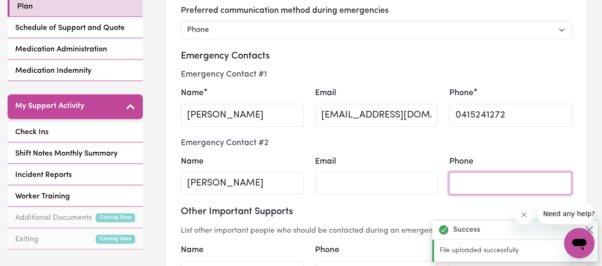
click at [479, 172] on input "Phone" at bounding box center [510, 183] width 123 height 23
select select "phone"
type input "0431539745"
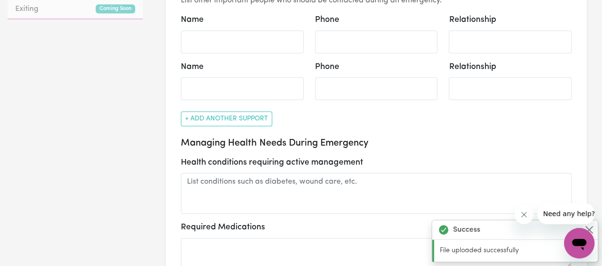
scroll to position [571, 0]
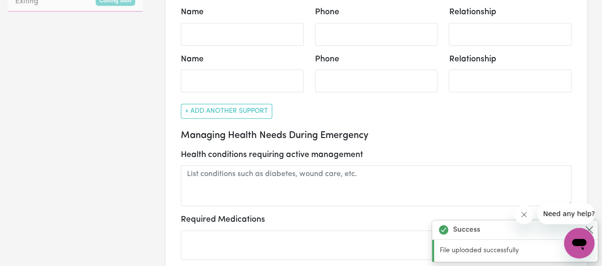
select select "phone"
type input "0431539745"
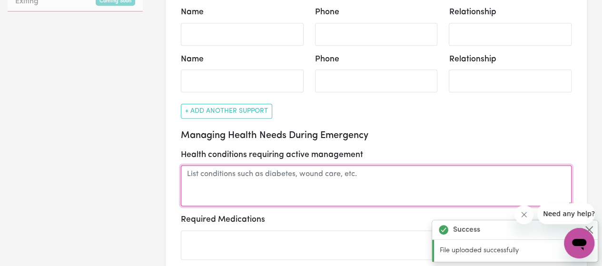
click at [288, 165] on textarea at bounding box center [376, 185] width 391 height 41
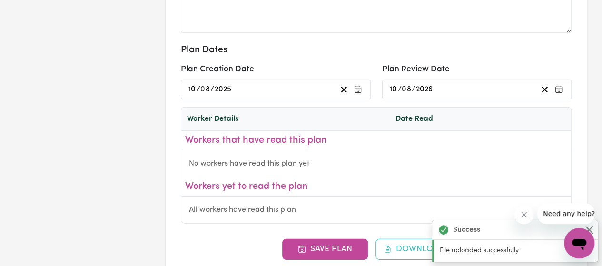
scroll to position [1381, 0]
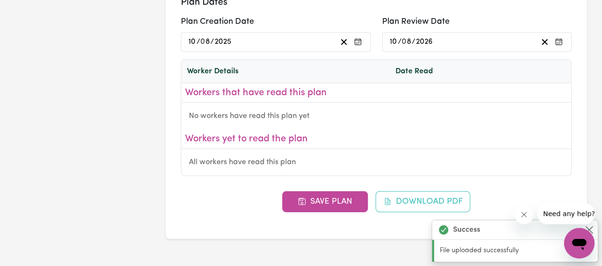
type textarea "Epilepsy"
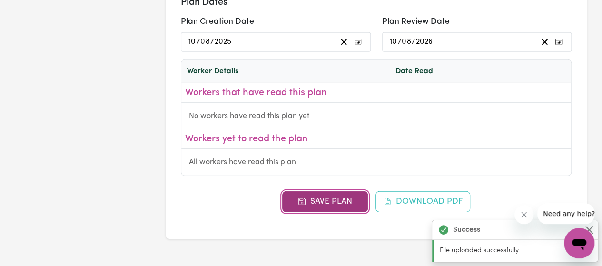
click at [310, 191] on button "Save Plan" at bounding box center [325, 201] width 86 height 21
select select "phone"
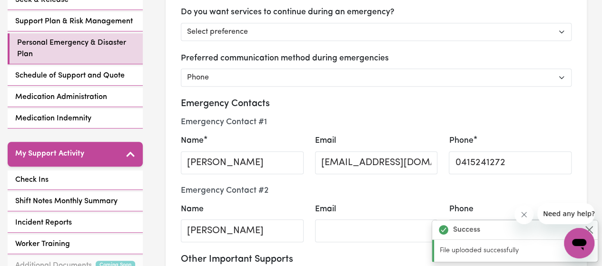
scroll to position [238, 0]
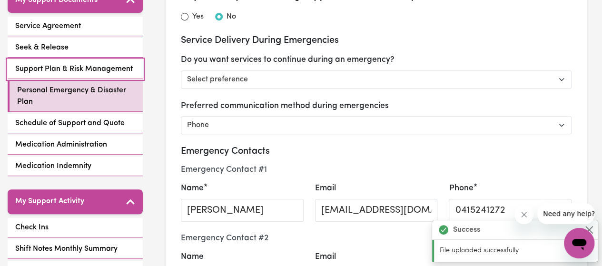
click at [103, 60] on link "Support Plan & Risk Management" at bounding box center [75, 70] width 135 height 20
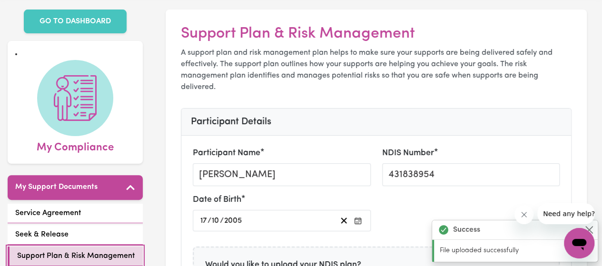
scroll to position [48, 0]
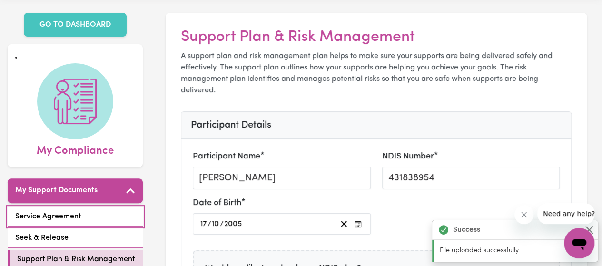
click at [101, 207] on link "Service Agreement" at bounding box center [75, 217] width 135 height 20
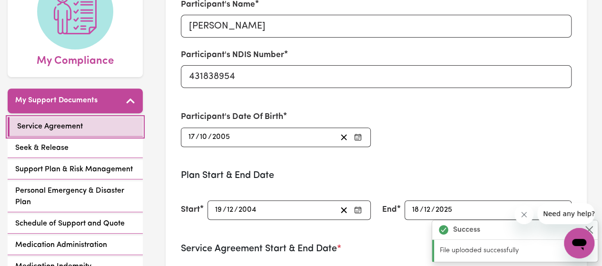
scroll to position [143, 0]
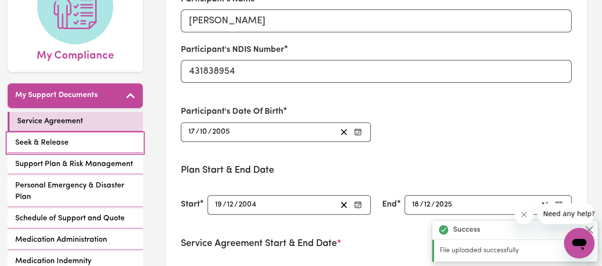
click at [60, 137] on span "Seek & Release" at bounding box center [41, 142] width 53 height 11
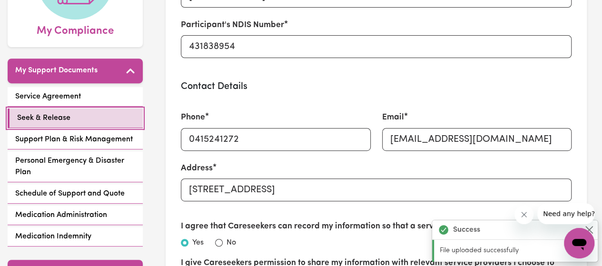
scroll to position [190, 0]
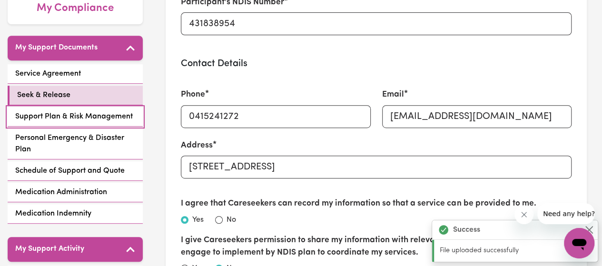
click at [84, 111] on span "Support Plan & Risk Management" at bounding box center [74, 116] width 118 height 11
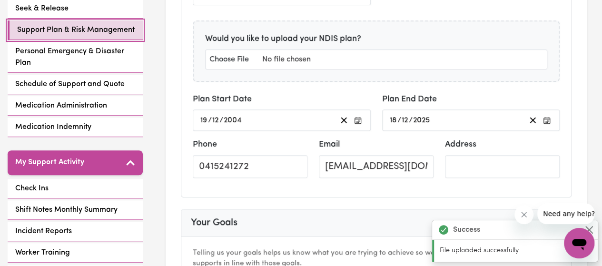
scroll to position [190, 0]
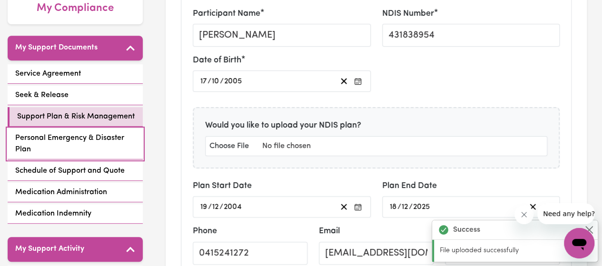
click at [61, 133] on span "Personal Emergency & Disaster Plan" at bounding box center [75, 143] width 120 height 23
select select "phone"
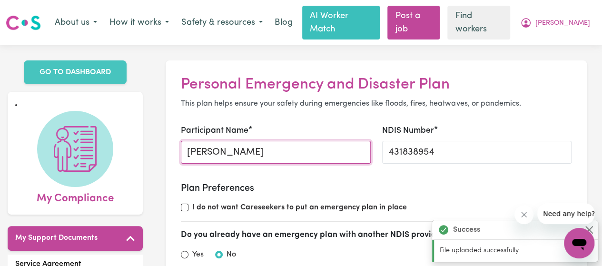
click at [213, 141] on input "[PERSON_NAME]" at bounding box center [276, 152] width 190 height 23
type input "[PERSON_NAME]"
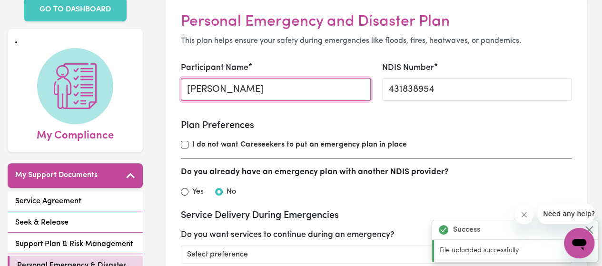
scroll to position [95, 0]
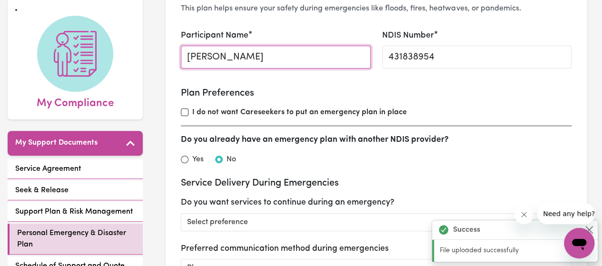
select select "phone"
type input "[PERSON_NAME]"
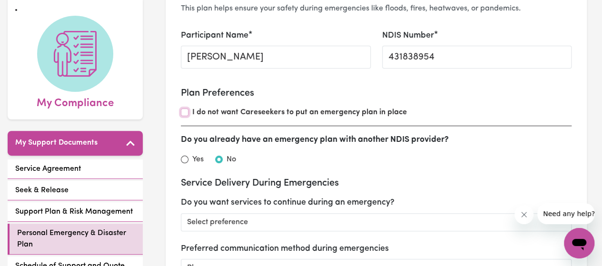
click at [184, 109] on input "I do not want Careseekers to put an emergency plan in place" at bounding box center [185, 113] width 8 height 8
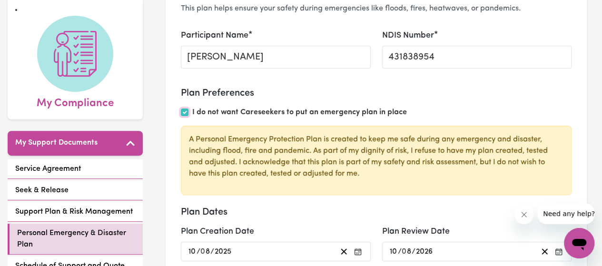
checkbox input "false"
select select "phone"
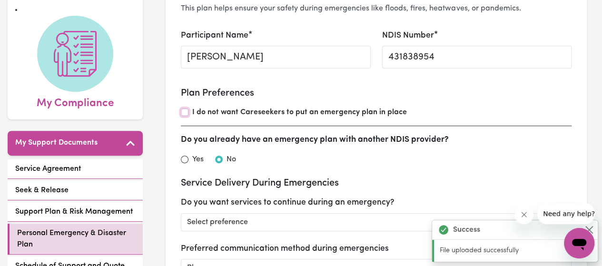
click at [185, 109] on input "I do not want Careseekers to put an emergency plan in place" at bounding box center [185, 113] width 8 height 8
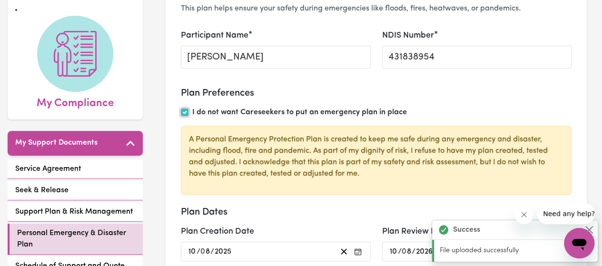
scroll to position [0, 0]
click at [185, 109] on input "I do not want Careseekers to put an emergency plan in place" at bounding box center [185, 113] width 8 height 8
checkbox input "false"
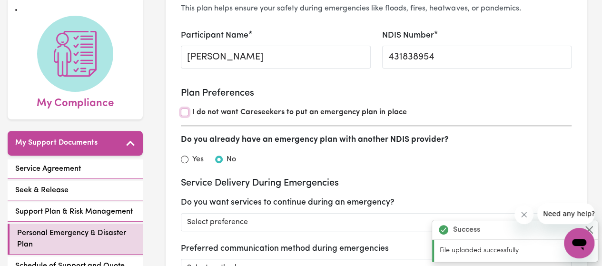
scroll to position [190, 0]
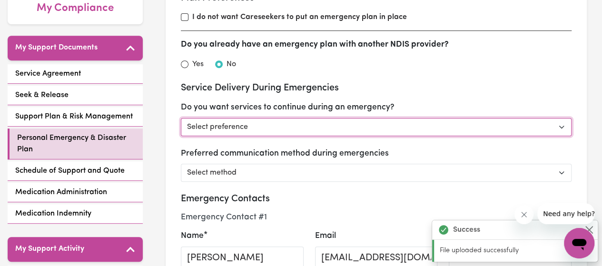
click at [256, 118] on select "Select preference Yes - continue as critical to daily living No - postpone/canc…" at bounding box center [376, 127] width 391 height 18
select select "continue"
click at [181, 118] on select "Select preference Yes - continue as critical to daily living No - postpone/canc…" at bounding box center [376, 127] width 391 height 18
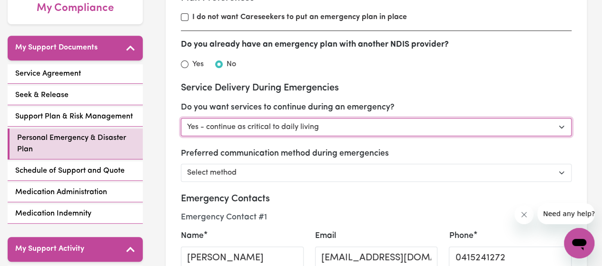
select select
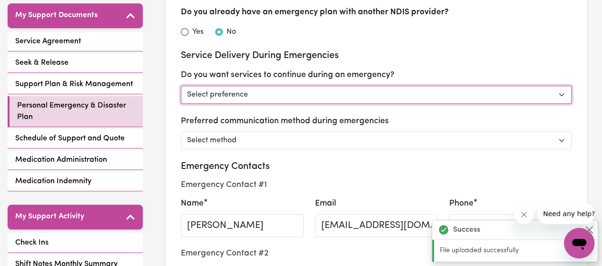
scroll to position [286, 0]
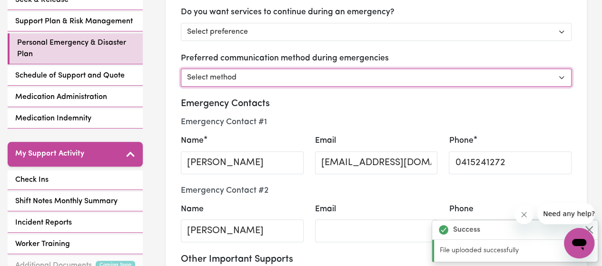
click at [251, 69] on select "Select method Phone Email Other" at bounding box center [376, 78] width 391 height 18
select select "phone"
click at [181, 69] on select "Select method Phone Email Other" at bounding box center [376, 78] width 391 height 18
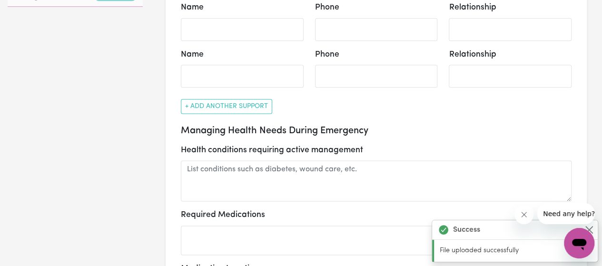
scroll to position [667, 0]
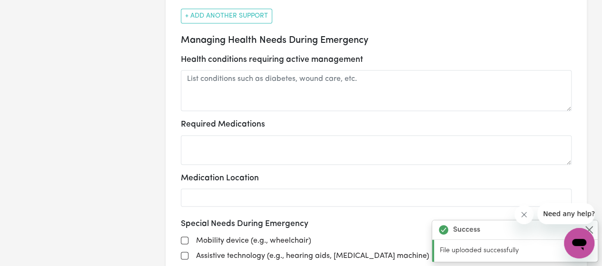
select select "phone"
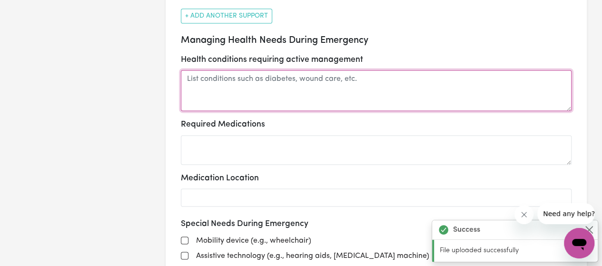
click at [212, 70] on textarea at bounding box center [376, 90] width 391 height 41
type textarea "Epilepsy"
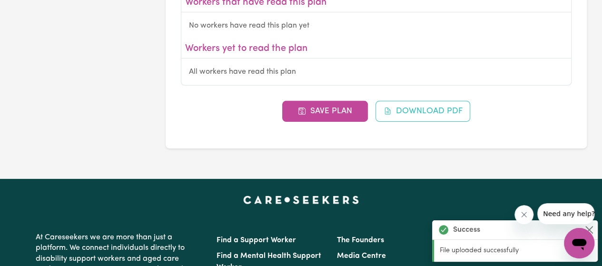
scroll to position [1524, 0]
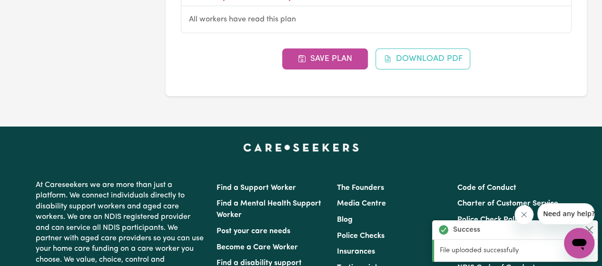
select select "phone"
type textarea "Epilepsy"
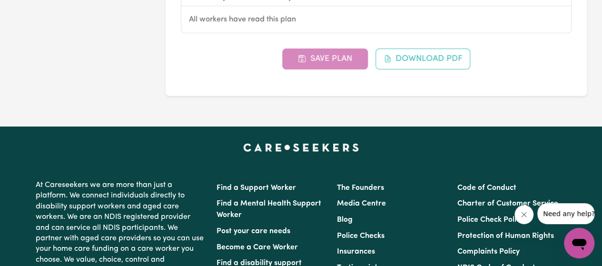
click at [312, 49] on div "Save Plan Download PDF" at bounding box center [376, 59] width 391 height 21
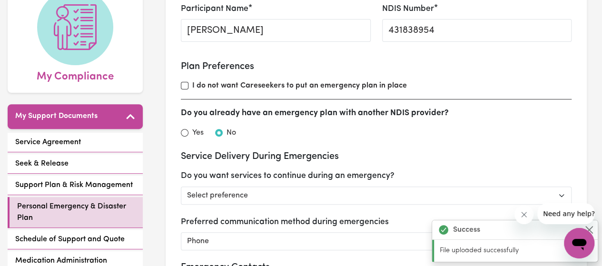
scroll to position [0, 0]
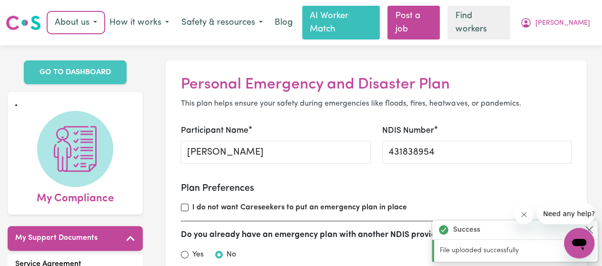
click at [103, 13] on button "About us" at bounding box center [76, 23] width 55 height 20
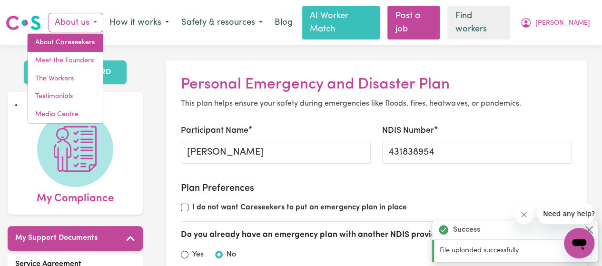
click at [90, 36] on link "About Careseekers" at bounding box center [65, 43] width 75 height 18
